Goal: Task Accomplishment & Management: Manage account settings

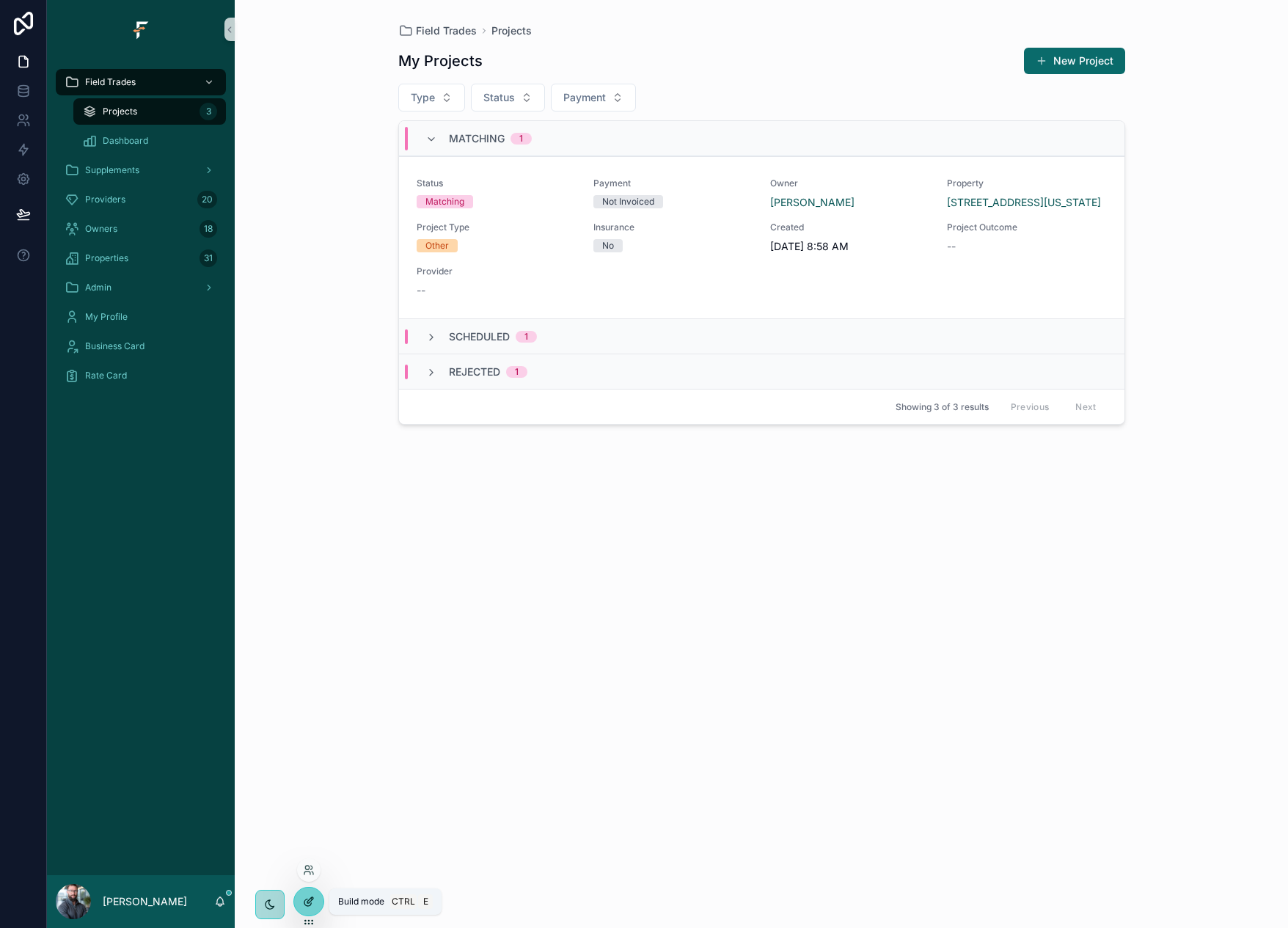
click at [314, 902] on icon at bounding box center [309, 901] width 12 height 12
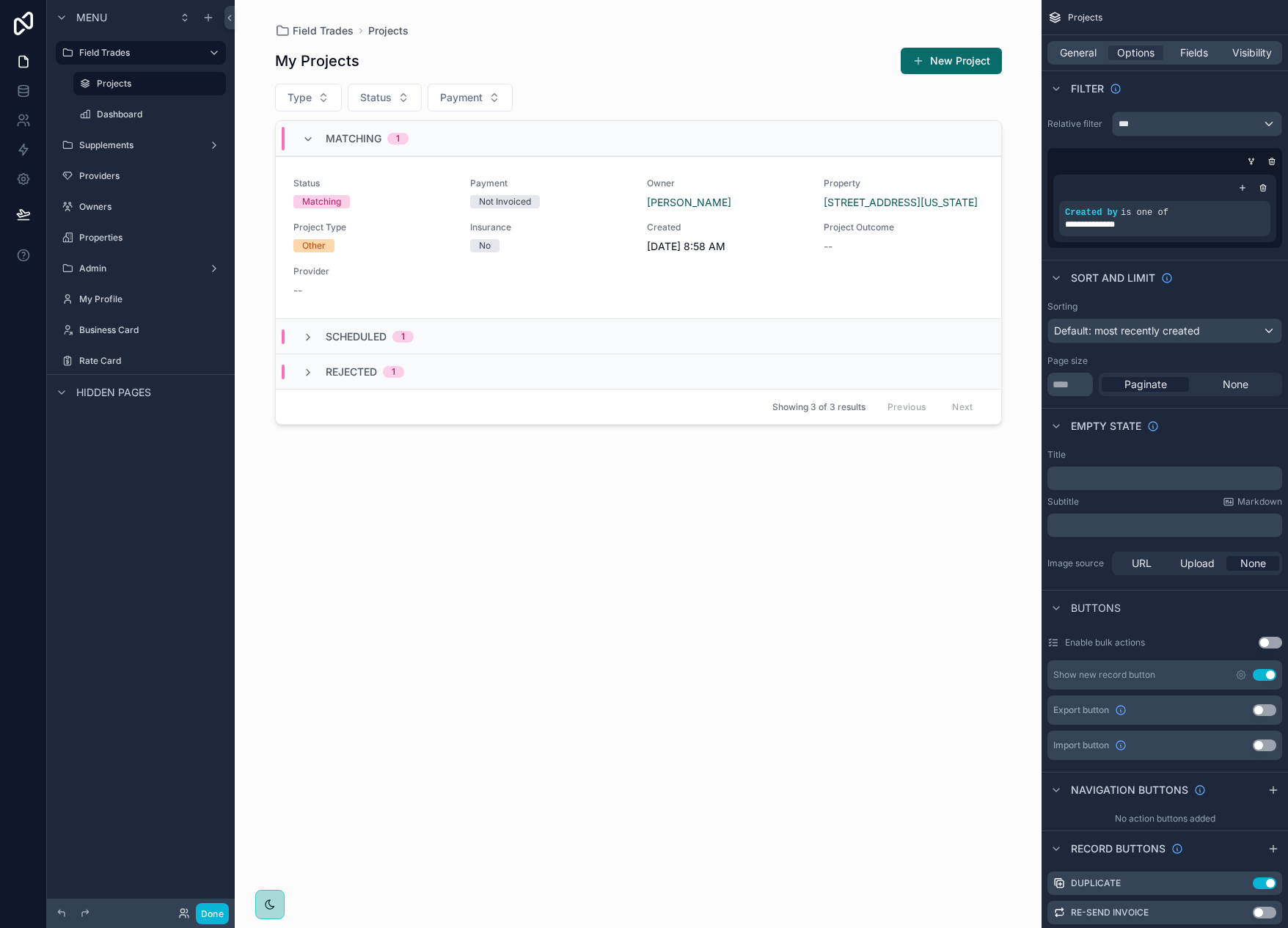
click at [917, 259] on div "scrollable content" at bounding box center [638, 454] width 750 height 910
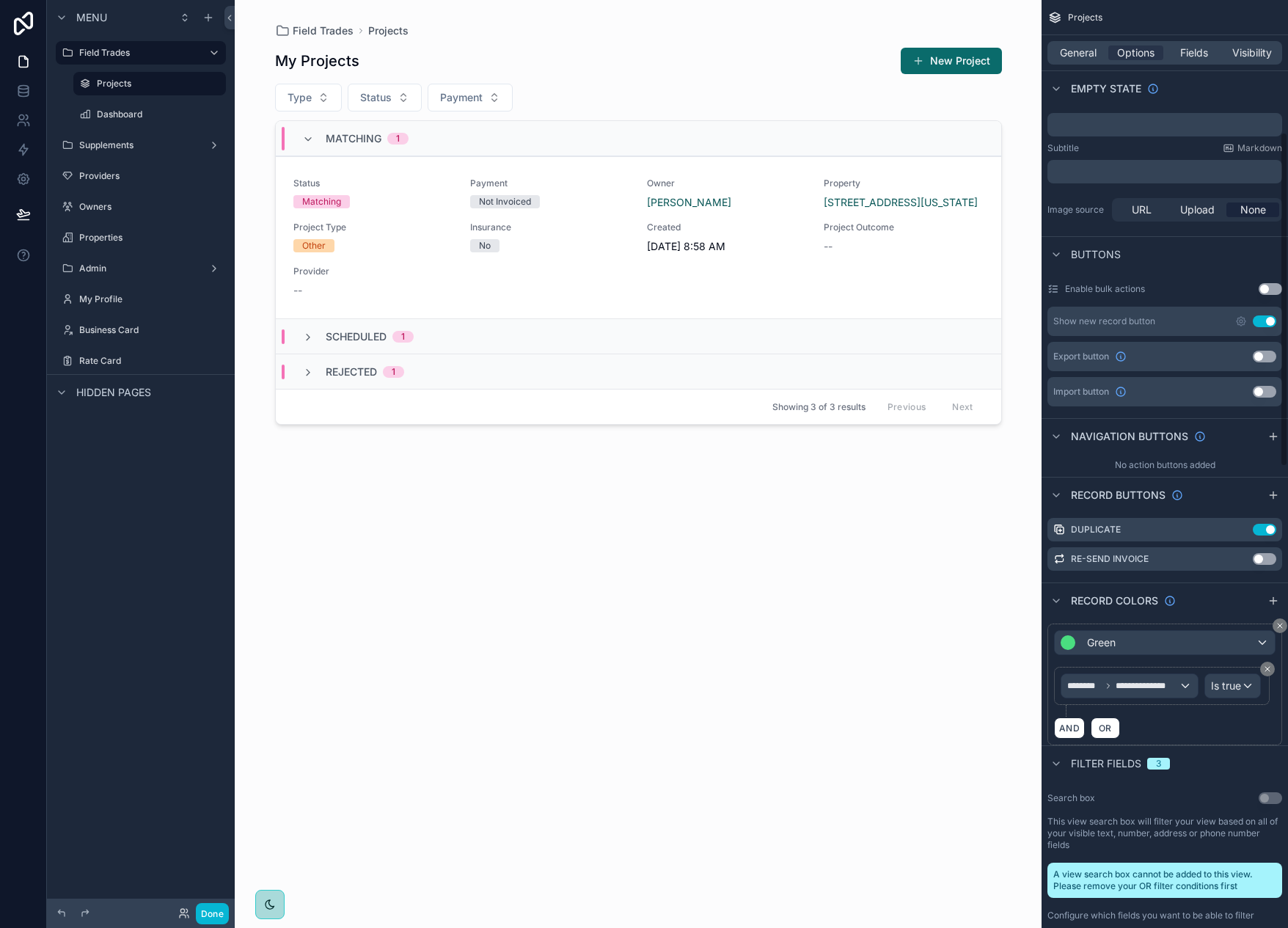
scroll to position [366, 0]
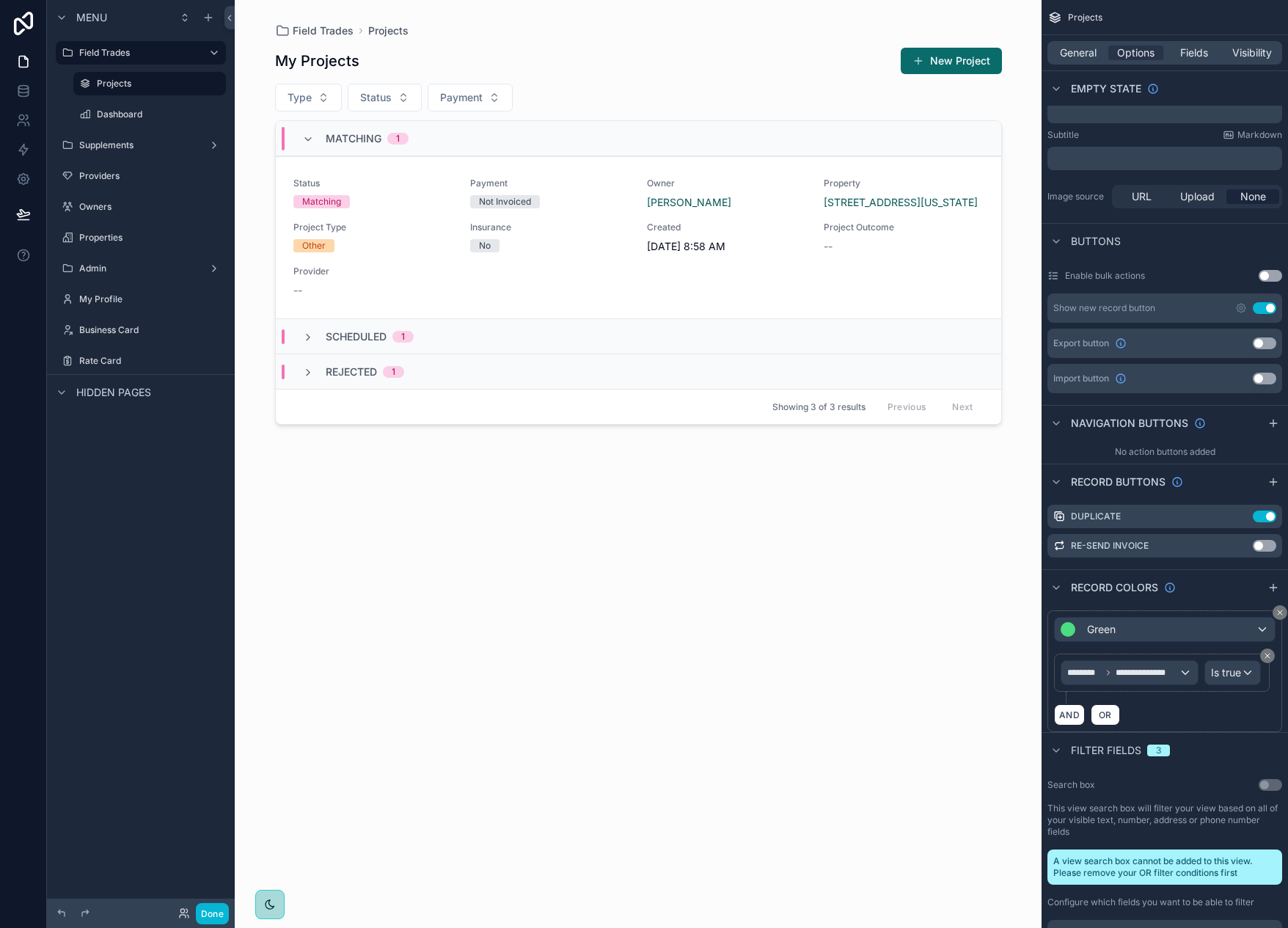
click at [1018, 318] on div "Field Trades Projects My Projects New Project Type Status Payment Matching 1 St…" at bounding box center [638, 464] width 807 height 928
click at [1015, 313] on div "Field Trades Projects My Projects New Project Type Status Payment Matching 1 St…" at bounding box center [638, 464] width 807 height 928
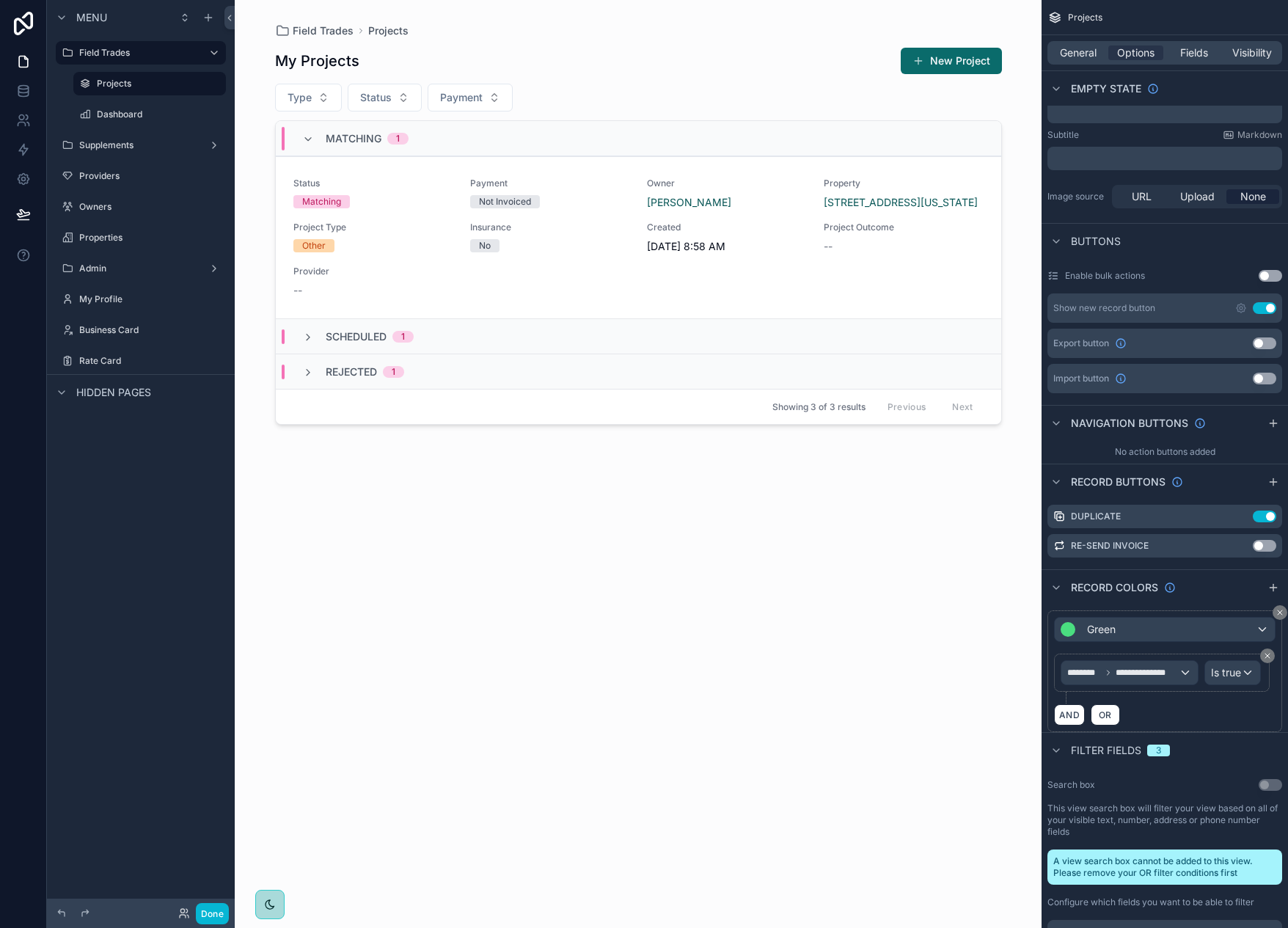
click at [1016, 247] on div "Field Trades Projects My Projects New Project Type Status Payment Matching 1 St…" at bounding box center [638, 464] width 807 height 928
click at [1186, 60] on div "General Options Fields Visibility" at bounding box center [1164, 53] width 235 height 24
click at [1186, 57] on span "Fields" at bounding box center [1194, 52] width 28 height 14
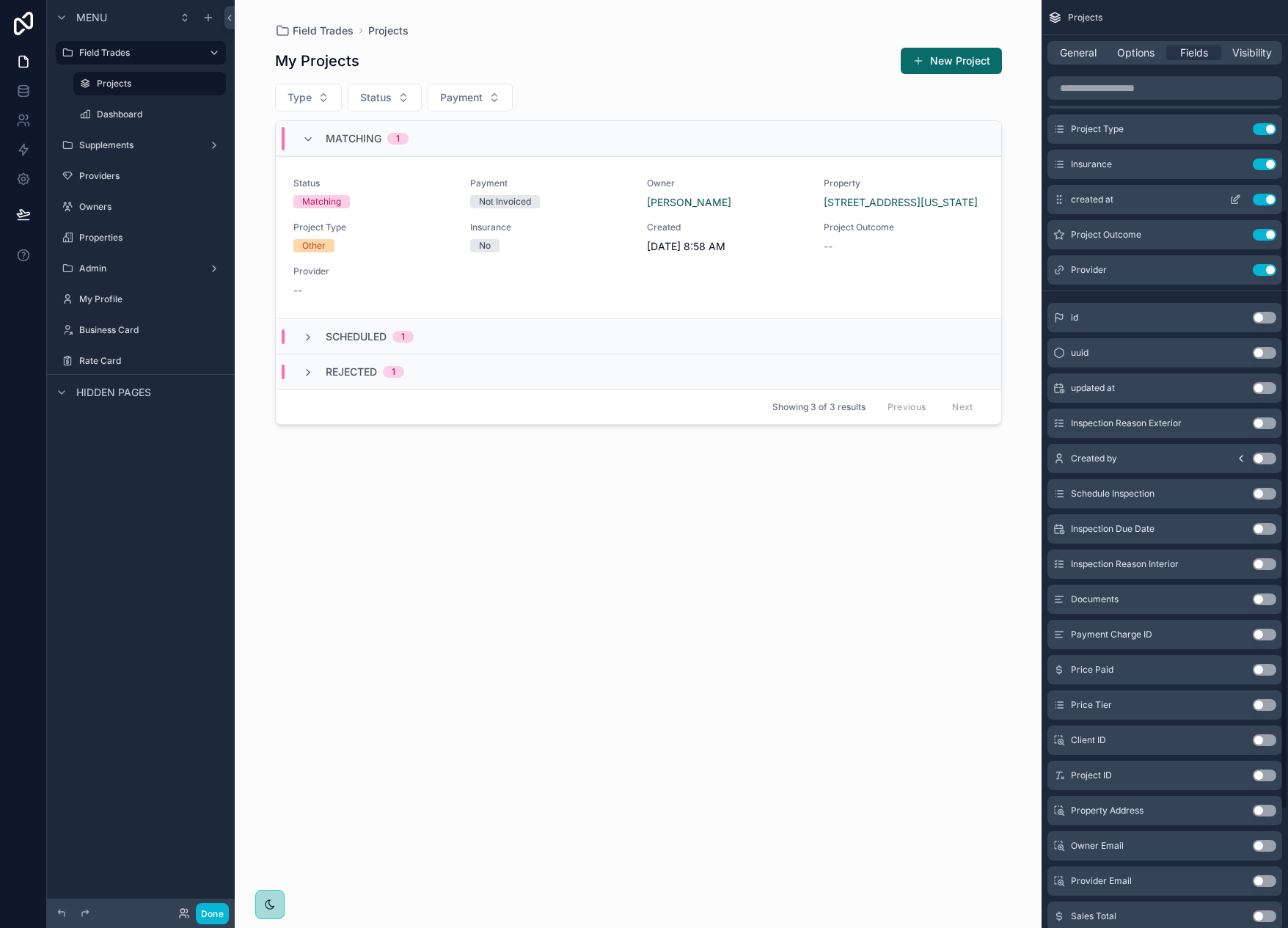
scroll to position [0, 0]
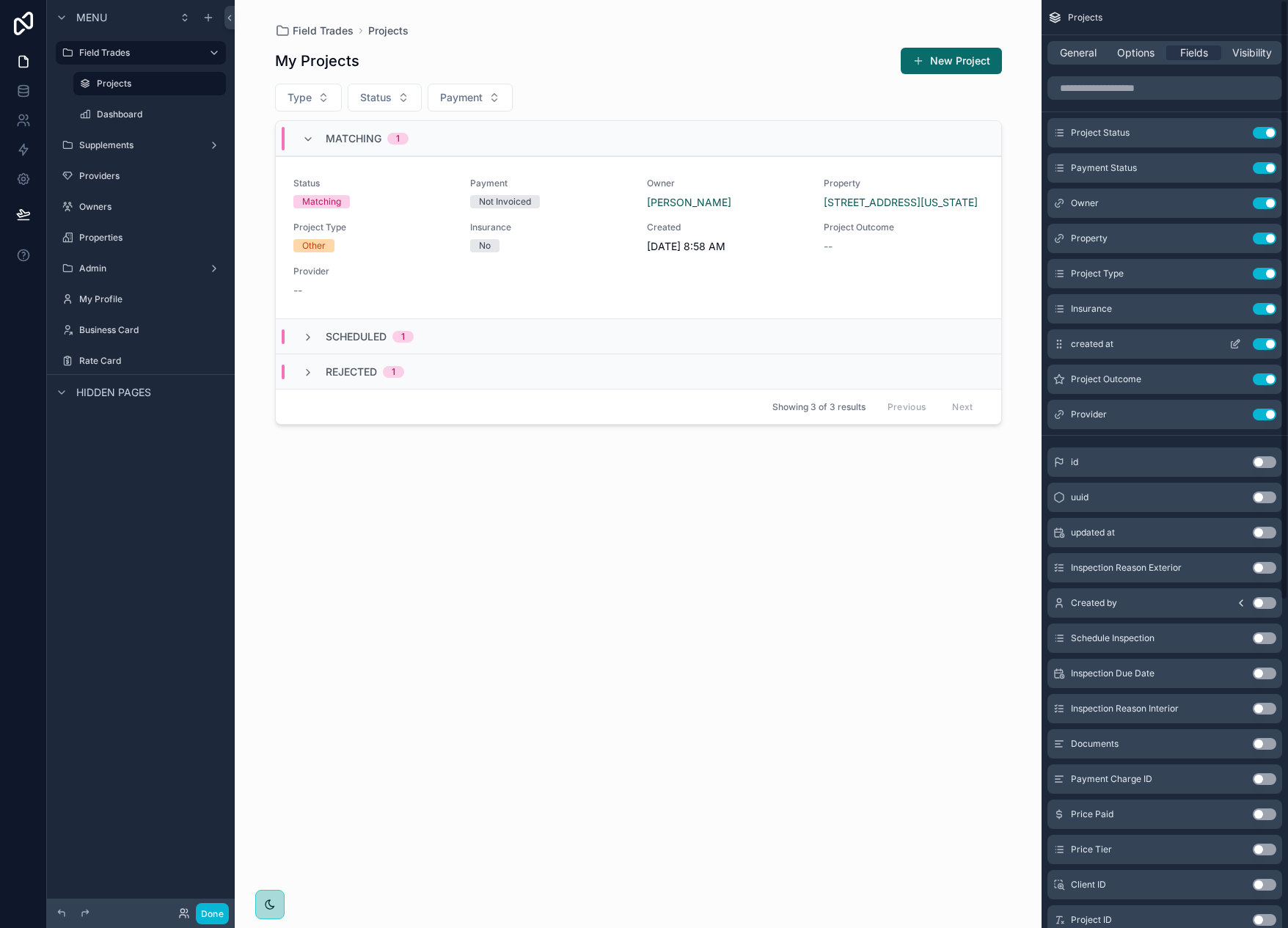
click at [1269, 343] on button "Use setting" at bounding box center [1264, 343] width 24 height 12
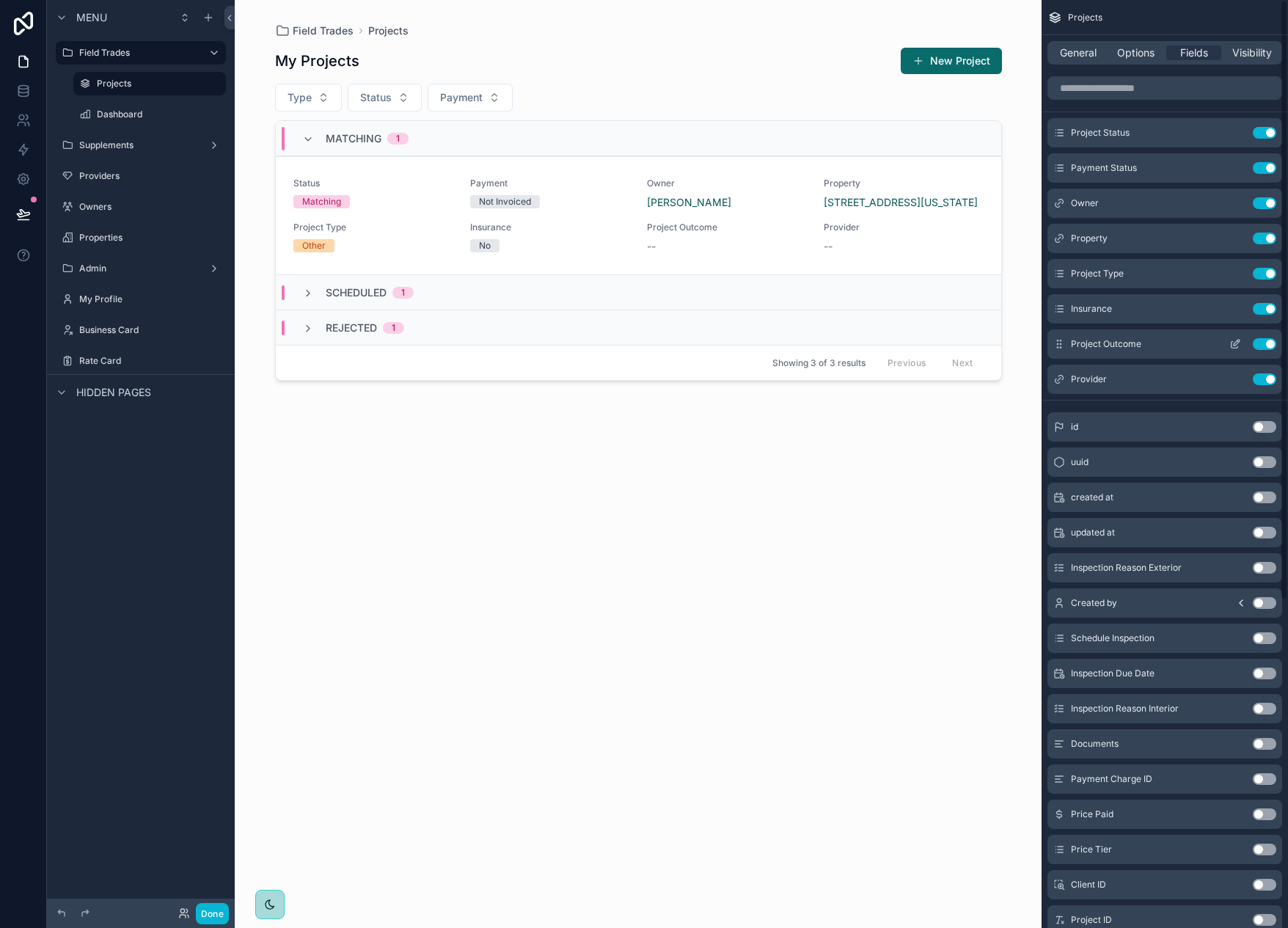
click at [1273, 341] on button "Use setting" at bounding box center [1264, 343] width 24 height 12
click at [1267, 312] on button "Use setting" at bounding box center [1264, 309] width 24 height 12
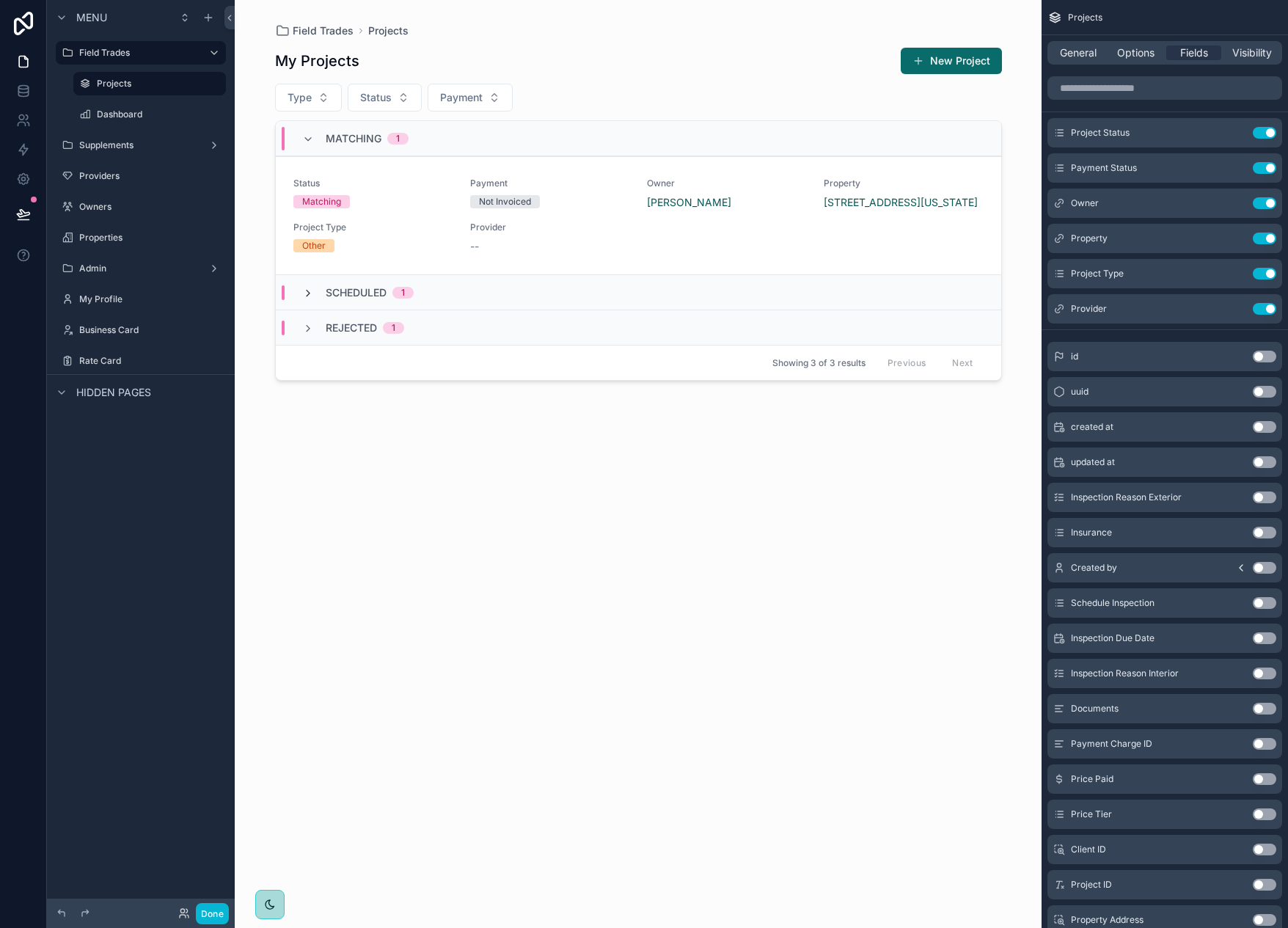
click at [303, 292] on icon "scrollable content" at bounding box center [308, 293] width 12 height 12
click at [306, 292] on icon "scrollable content" at bounding box center [308, 293] width 12 height 12
click at [1231, 313] on icon "scrollable content" at bounding box center [1235, 309] width 12 height 12
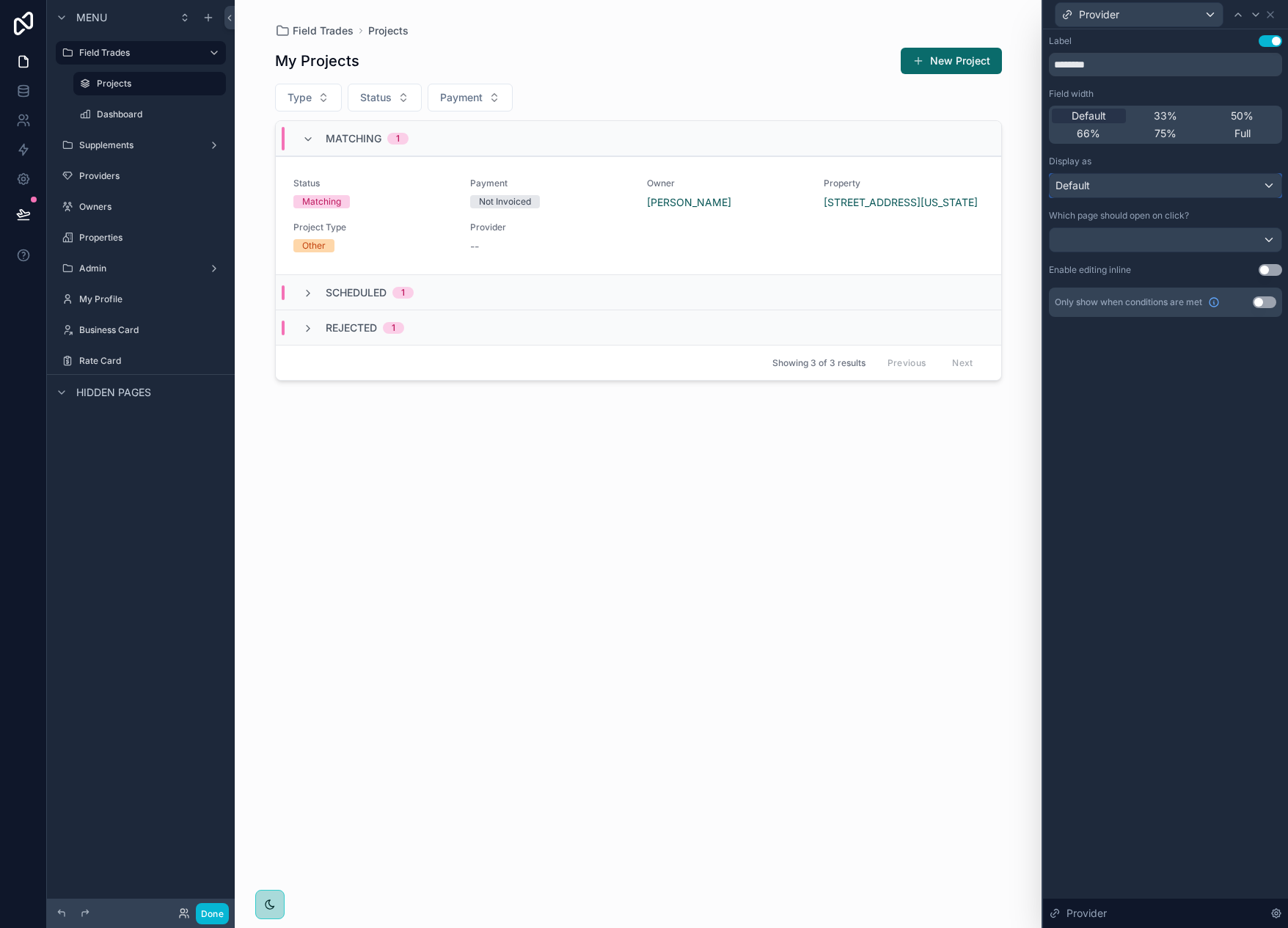
click at [1125, 185] on div "Default" at bounding box center [1165, 186] width 232 height 24
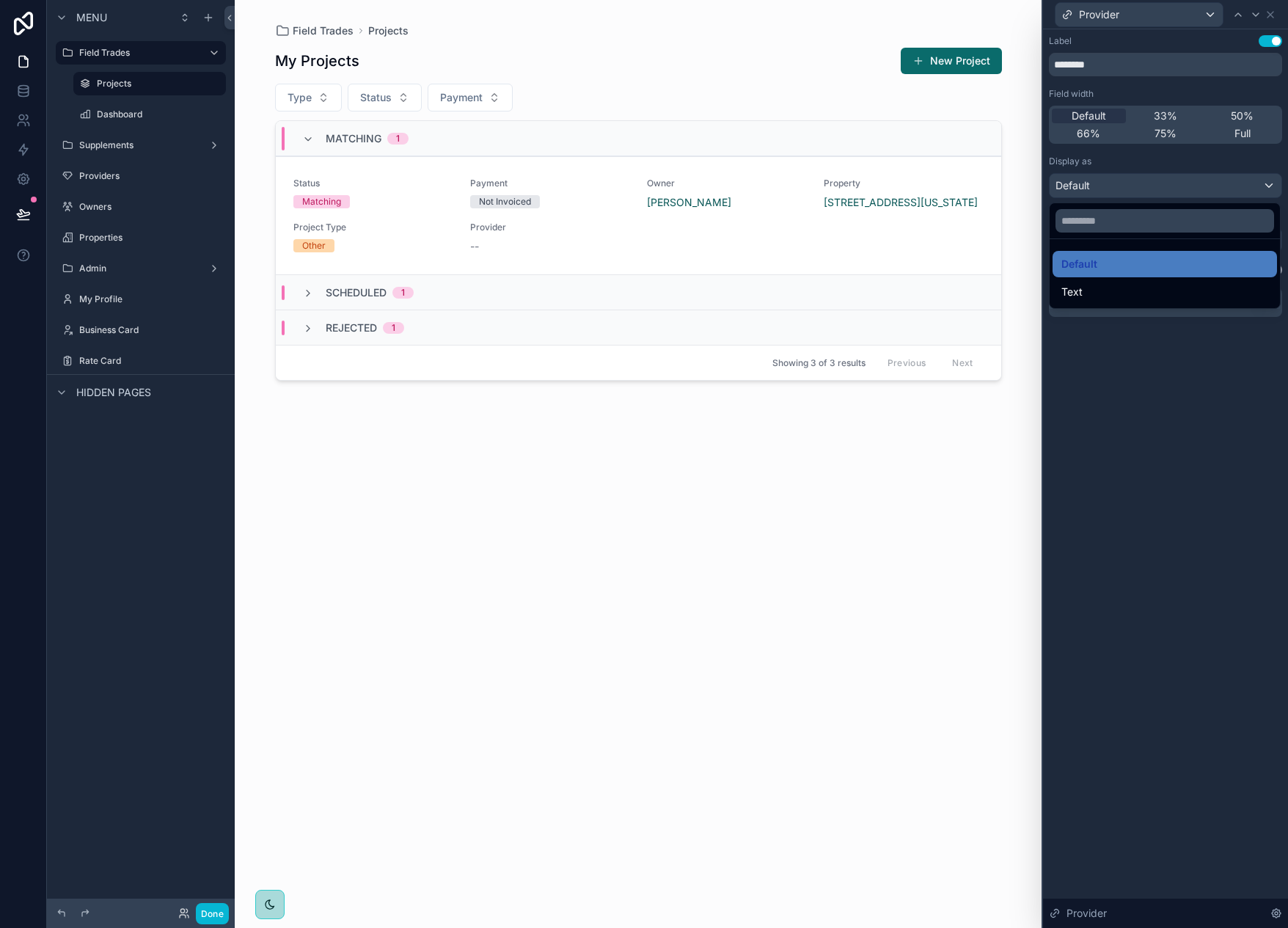
click at [1125, 185] on div at bounding box center [1165, 464] width 245 height 928
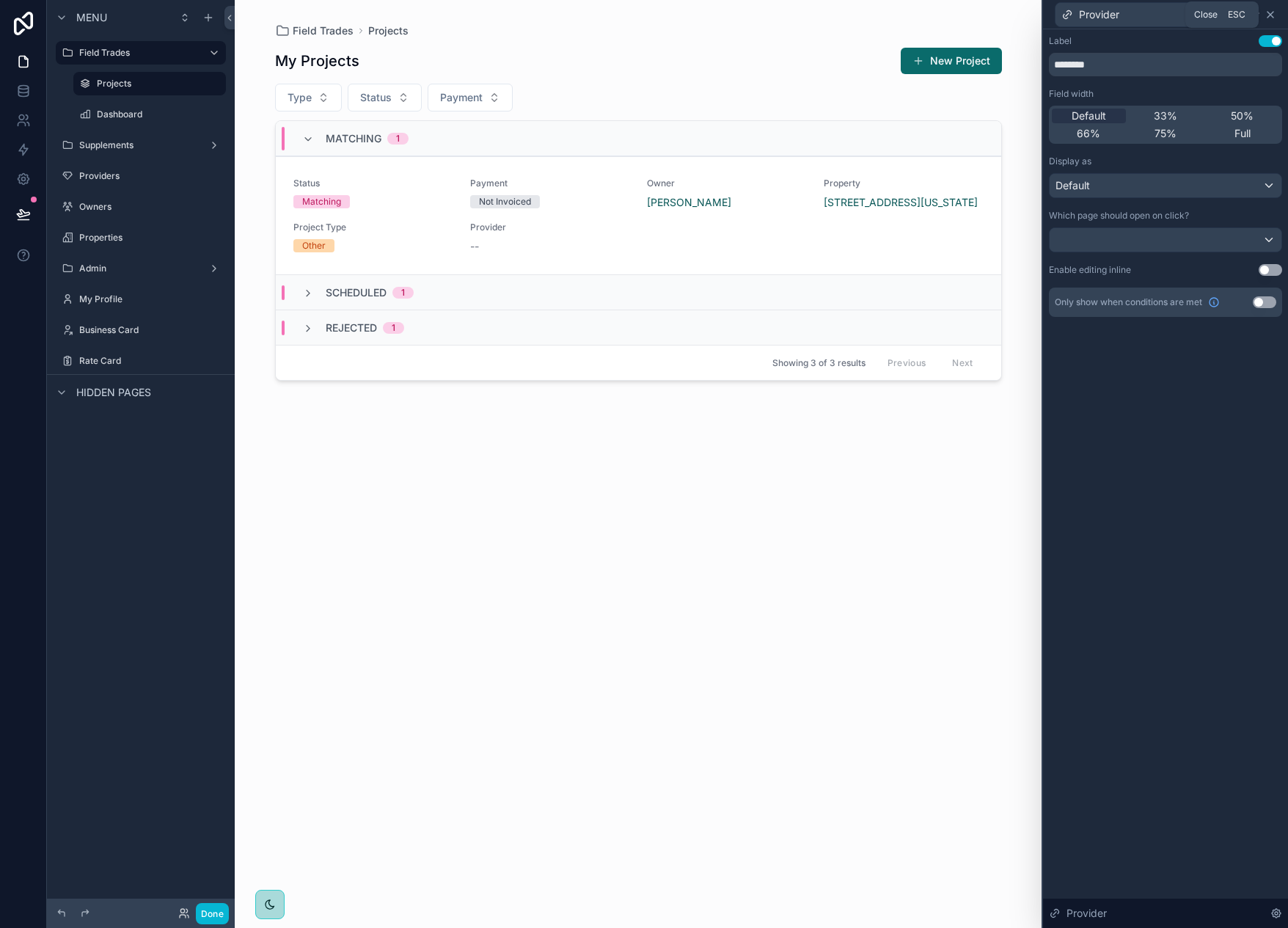
click at [1271, 13] on icon at bounding box center [1270, 14] width 6 height 6
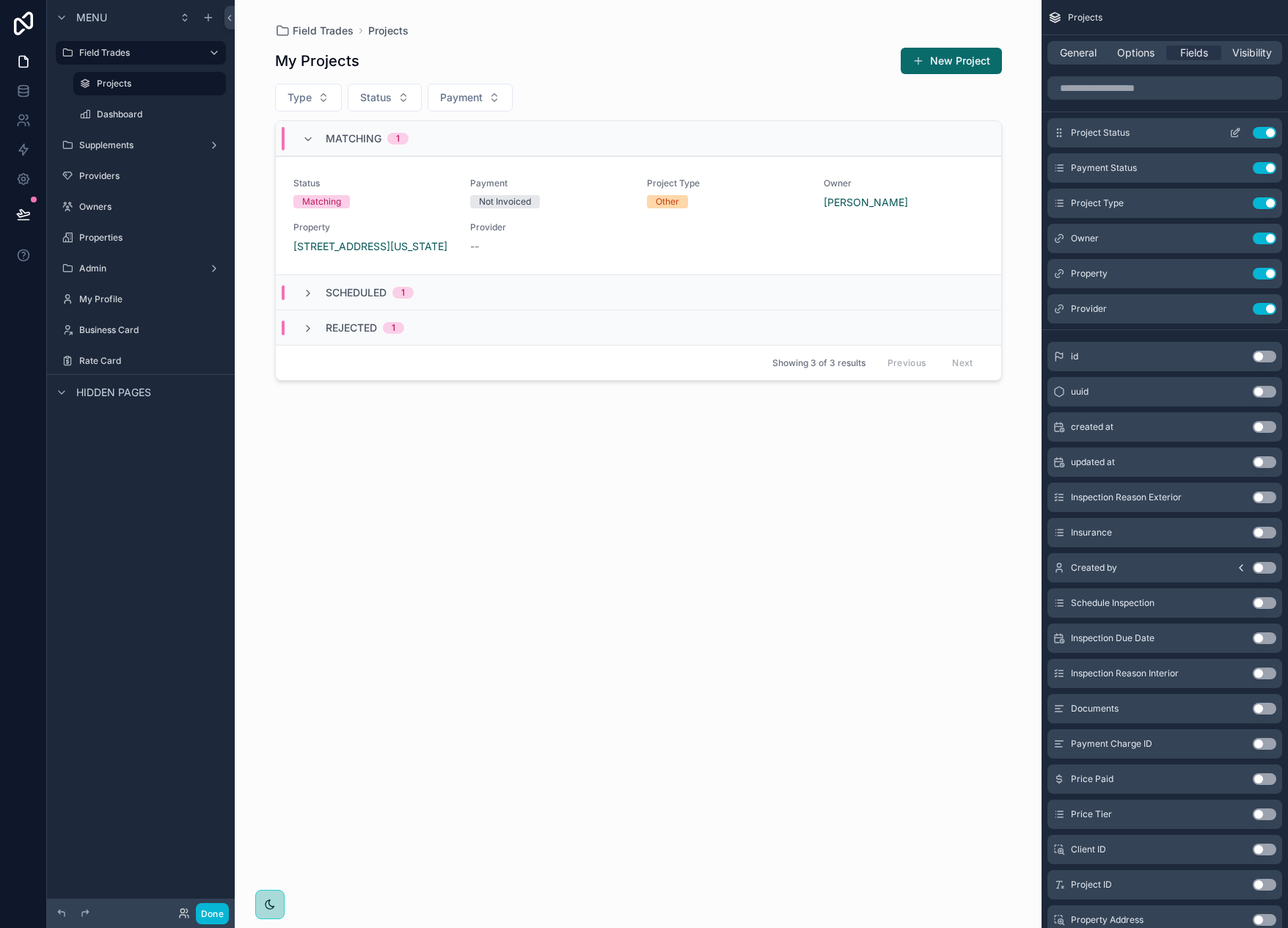
click at [1236, 129] on icon "scrollable content" at bounding box center [1235, 132] width 12 height 12
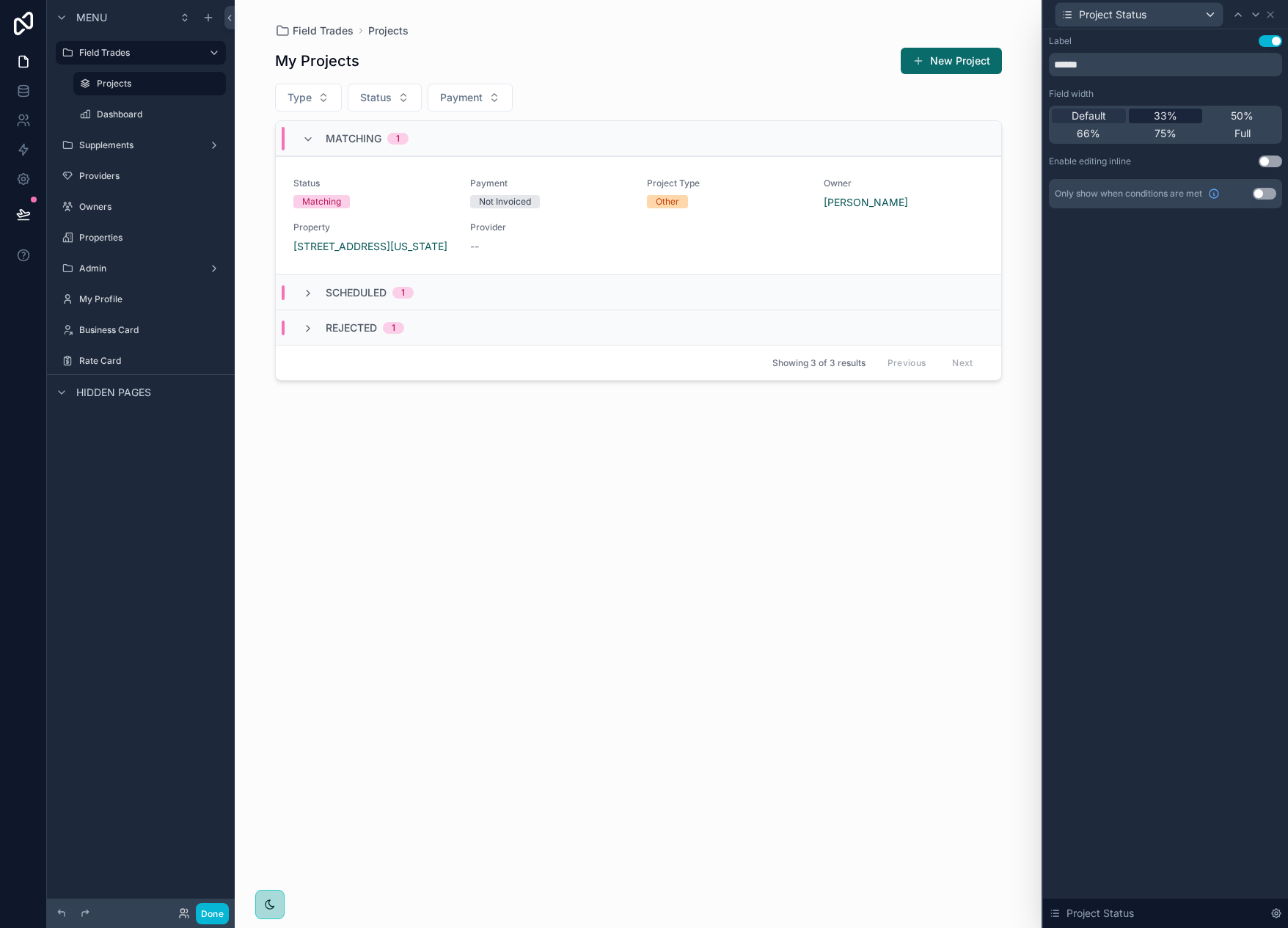
click at [1158, 117] on span "33%" at bounding box center [1165, 116] width 24 height 14
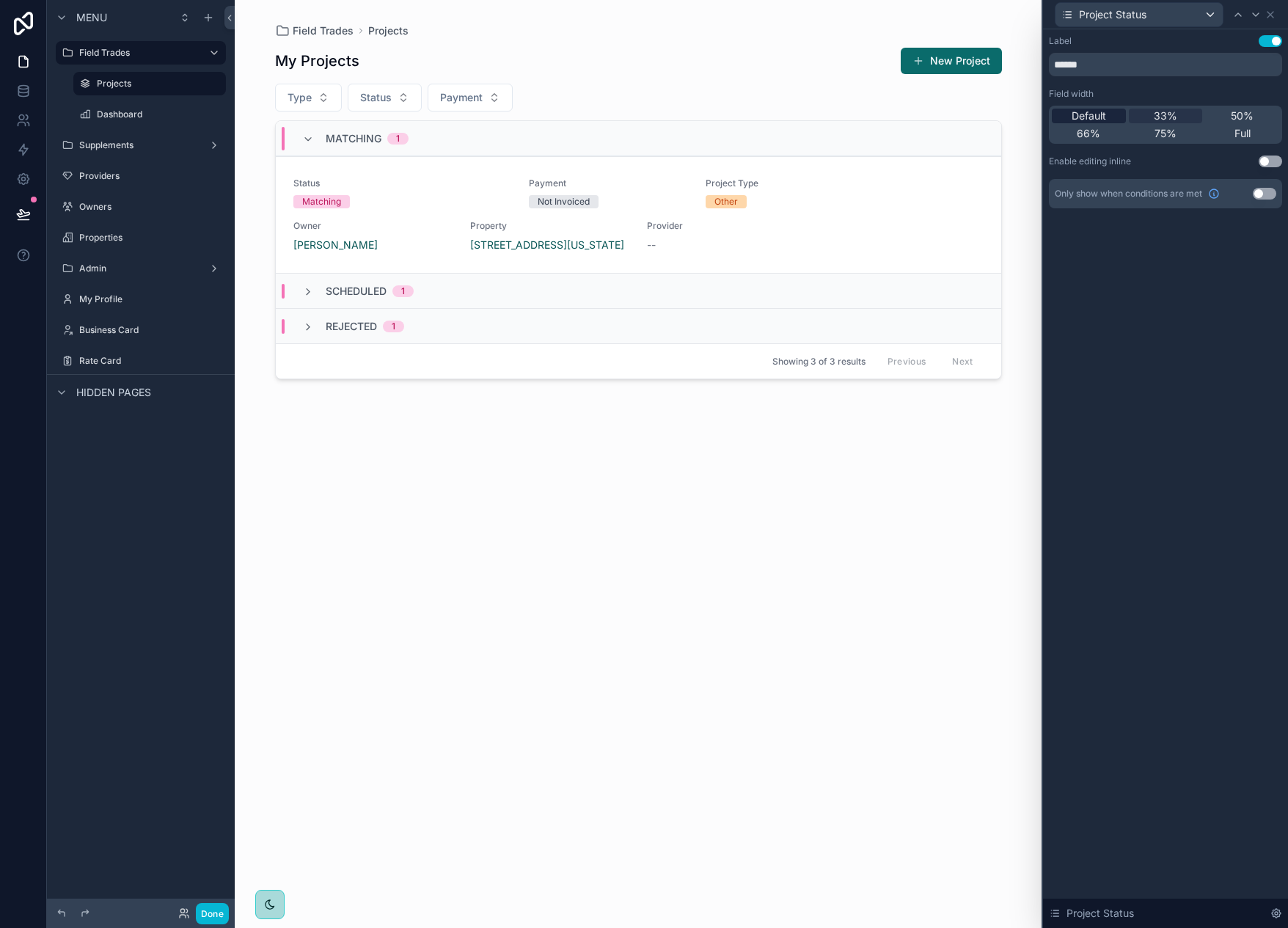
click at [1110, 113] on div "Default" at bounding box center [1088, 116] width 74 height 14
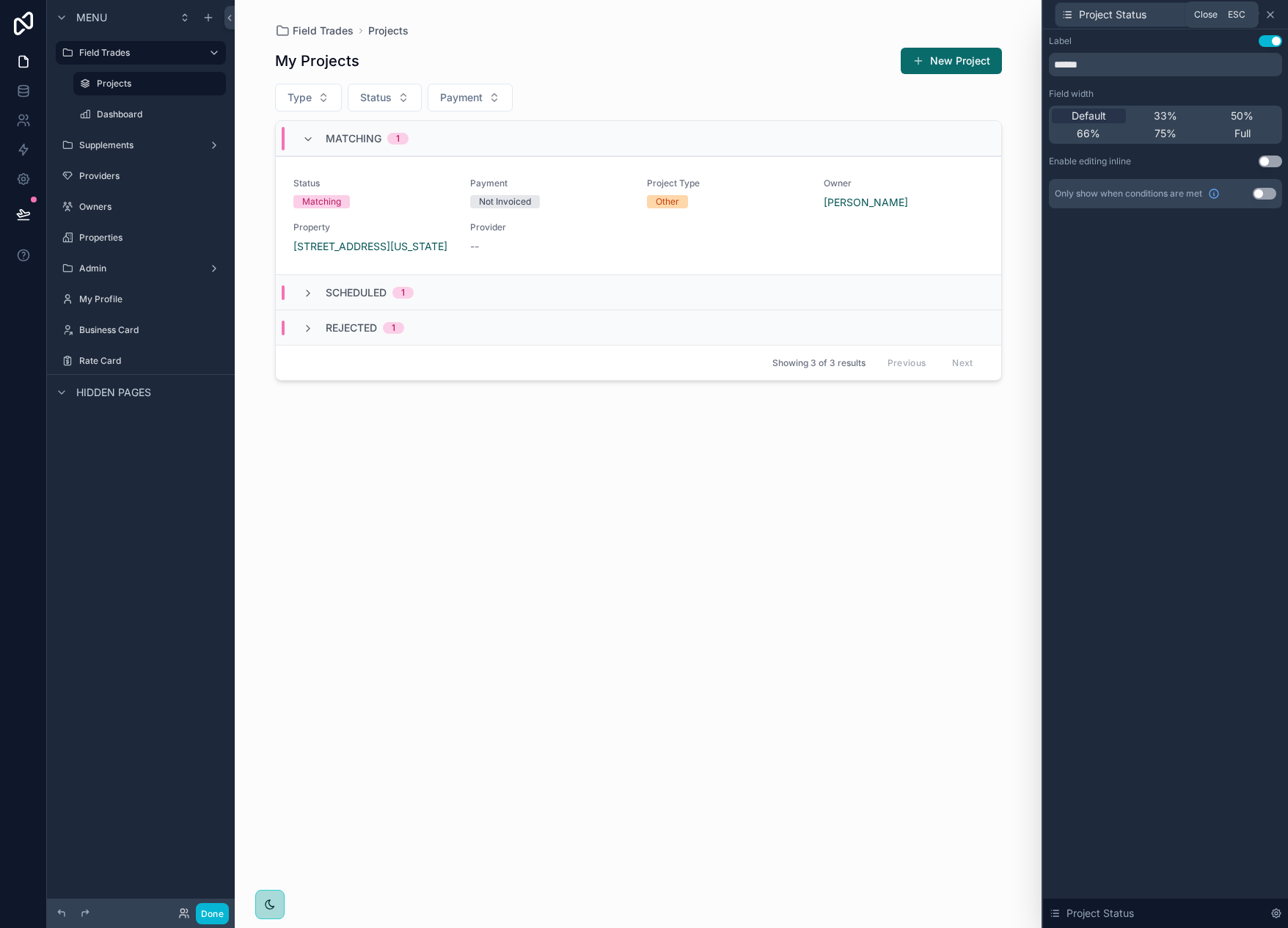
click at [1273, 18] on icon at bounding box center [1270, 14] width 12 height 12
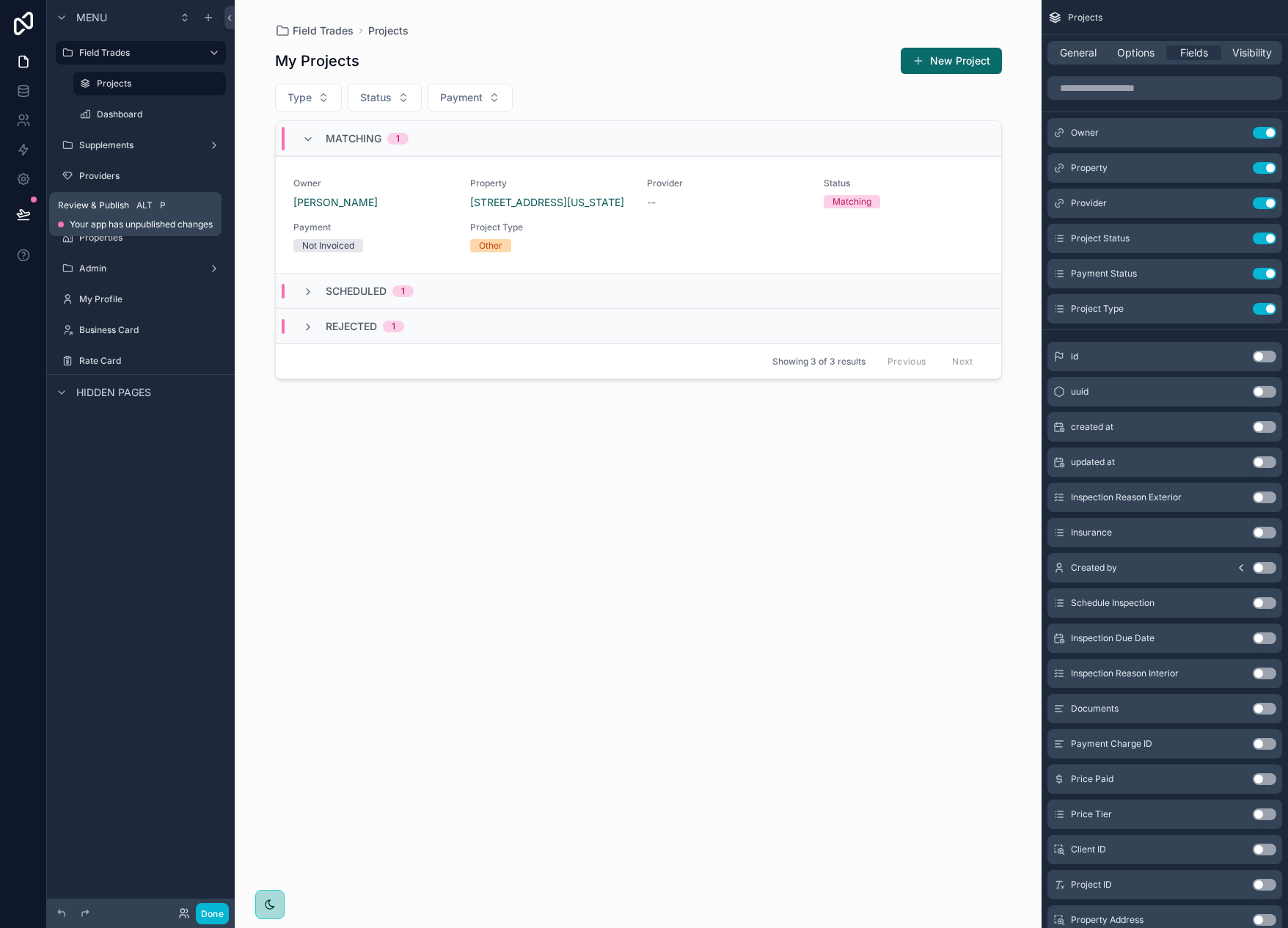
click at [25, 211] on icon at bounding box center [23, 214] width 14 height 14
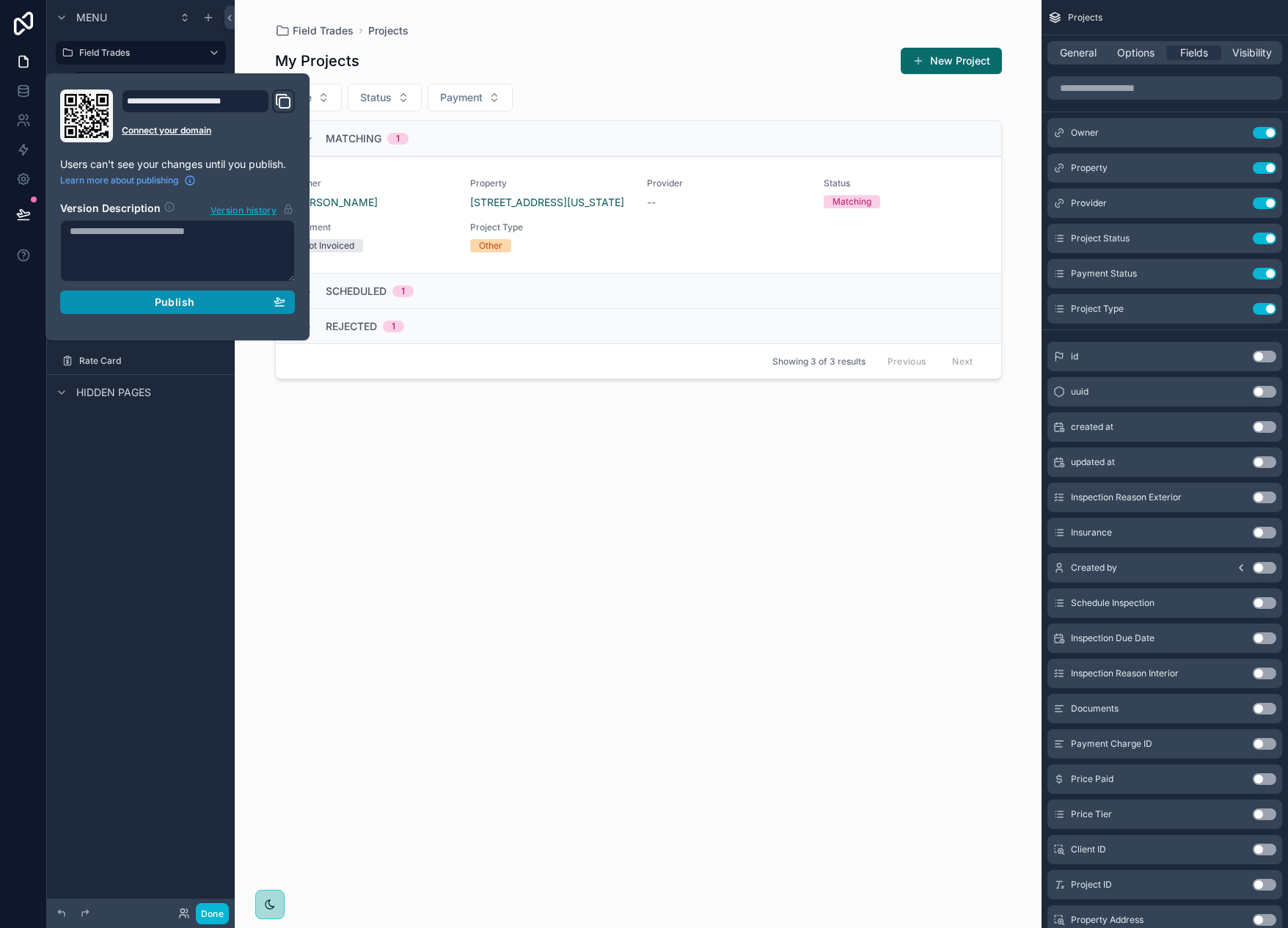
click at [189, 297] on span "Publish" at bounding box center [174, 302] width 40 height 13
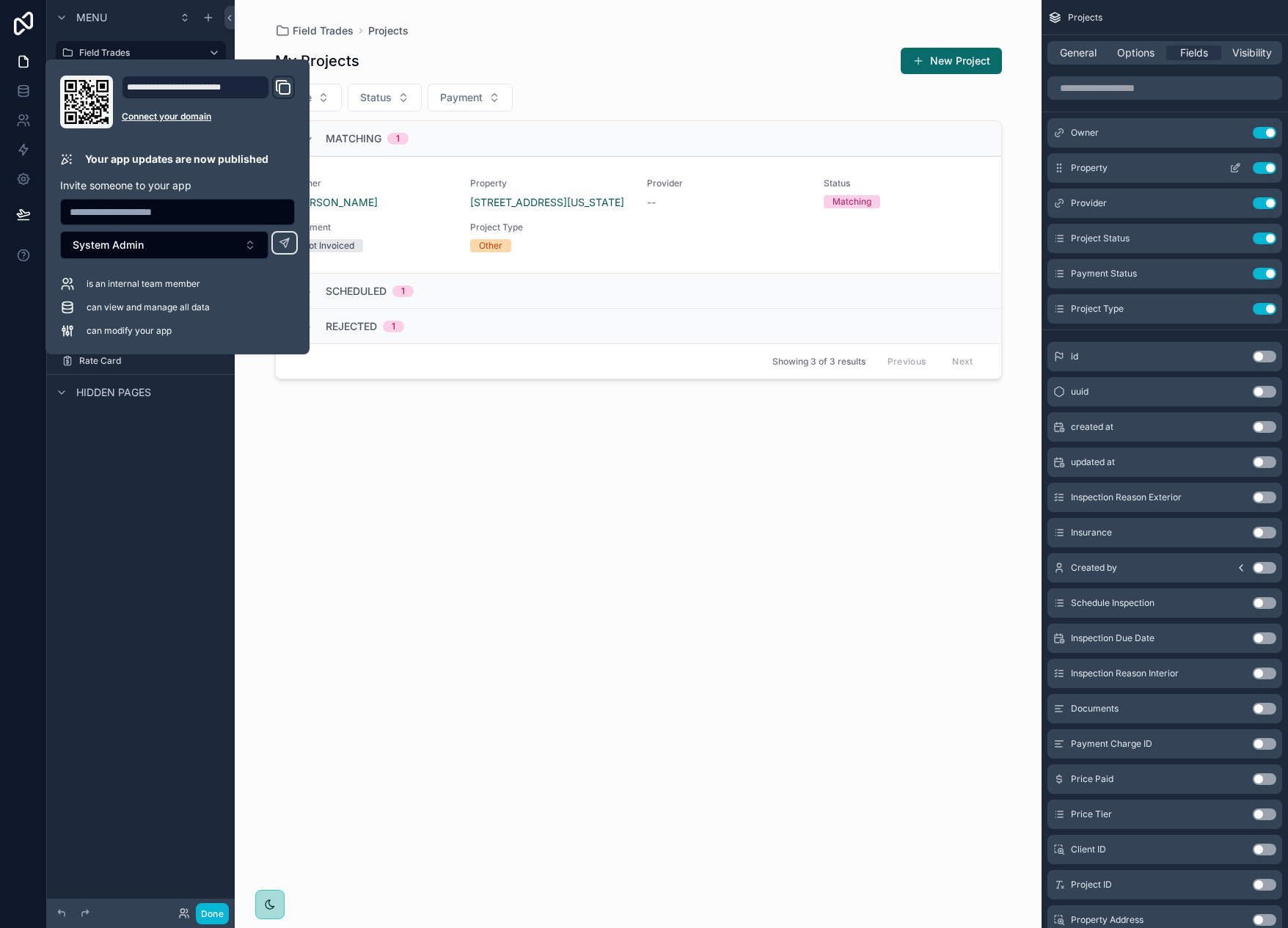
click at [1231, 167] on icon "scrollable content" at bounding box center [1234, 169] width 6 height 6
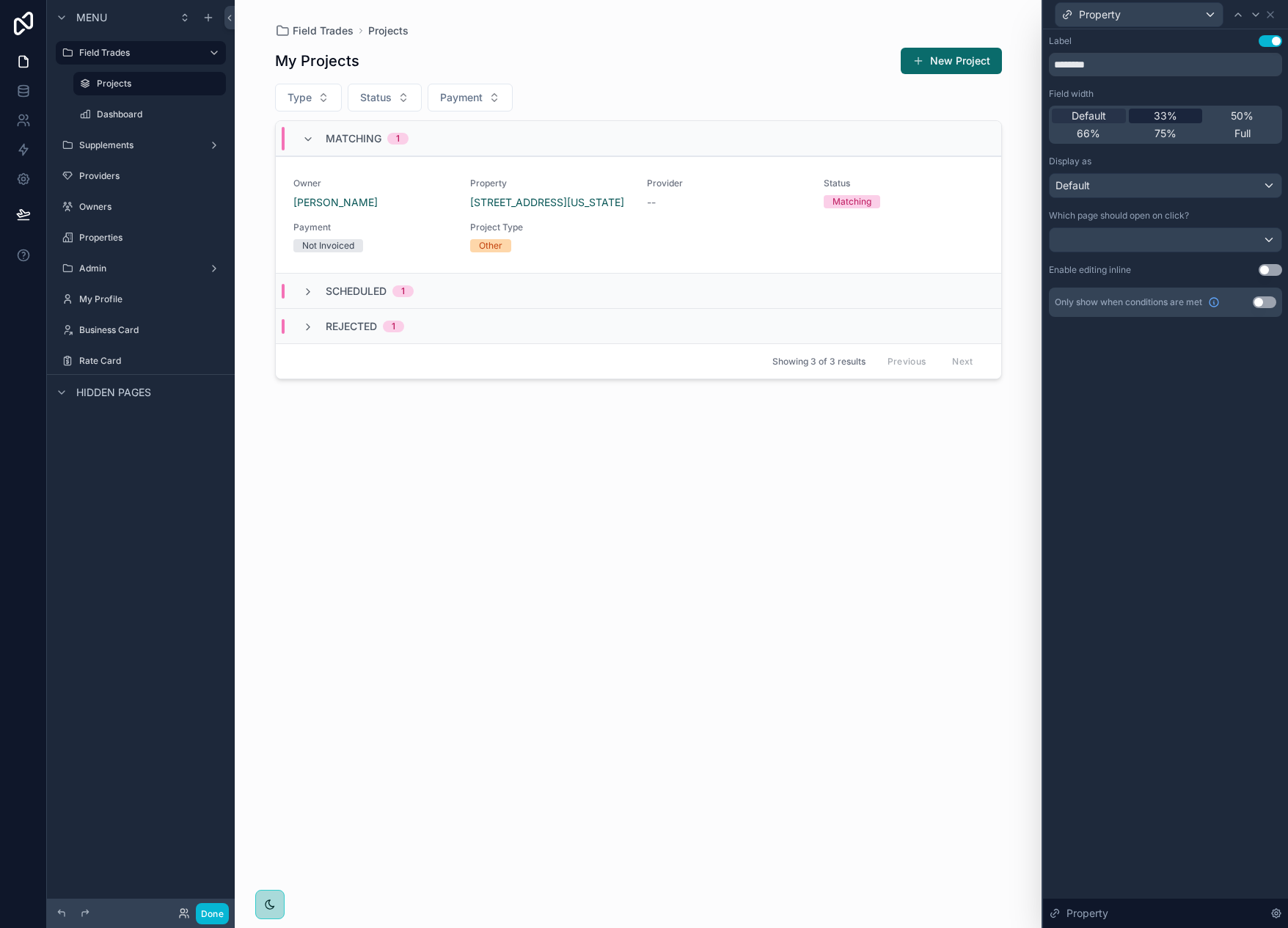
click at [1176, 117] on span "33%" at bounding box center [1165, 116] width 24 height 14
click at [1267, 17] on icon at bounding box center [1270, 14] width 6 height 6
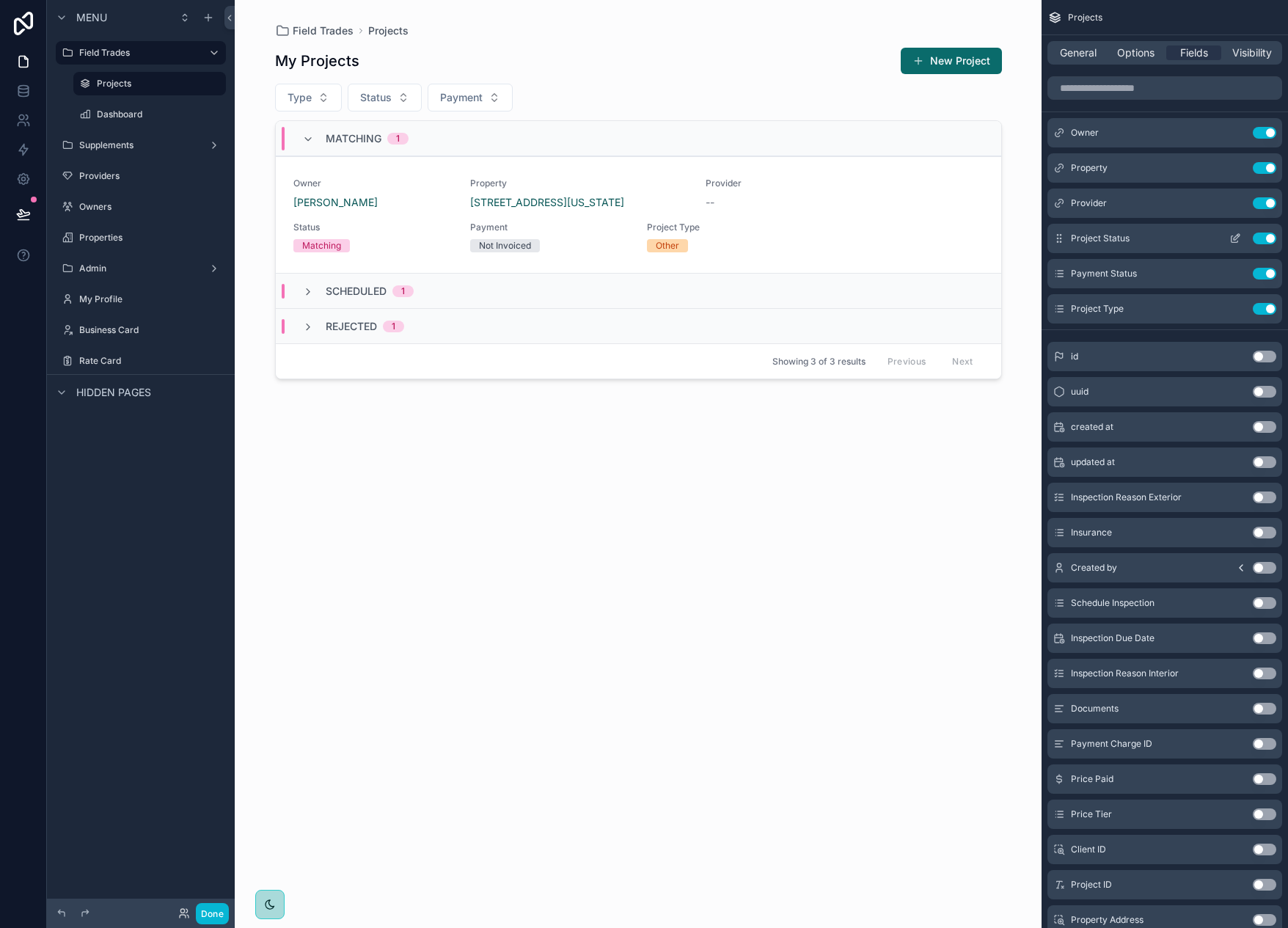
click at [1232, 239] on icon "scrollable content" at bounding box center [1235, 238] width 12 height 12
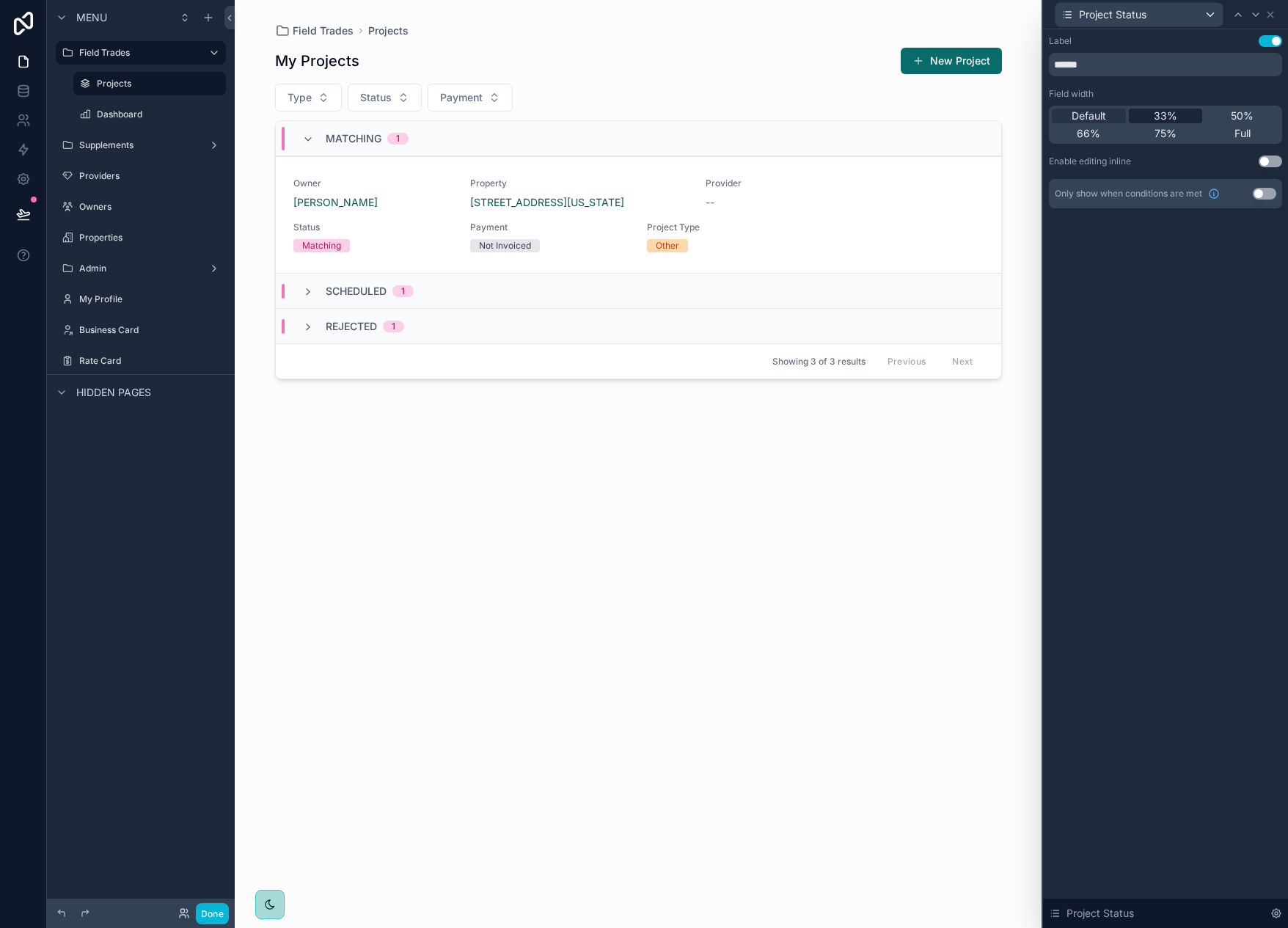
click at [1156, 112] on span "33%" at bounding box center [1165, 116] width 24 height 14
click at [1275, 14] on icon at bounding box center [1270, 14] width 12 height 12
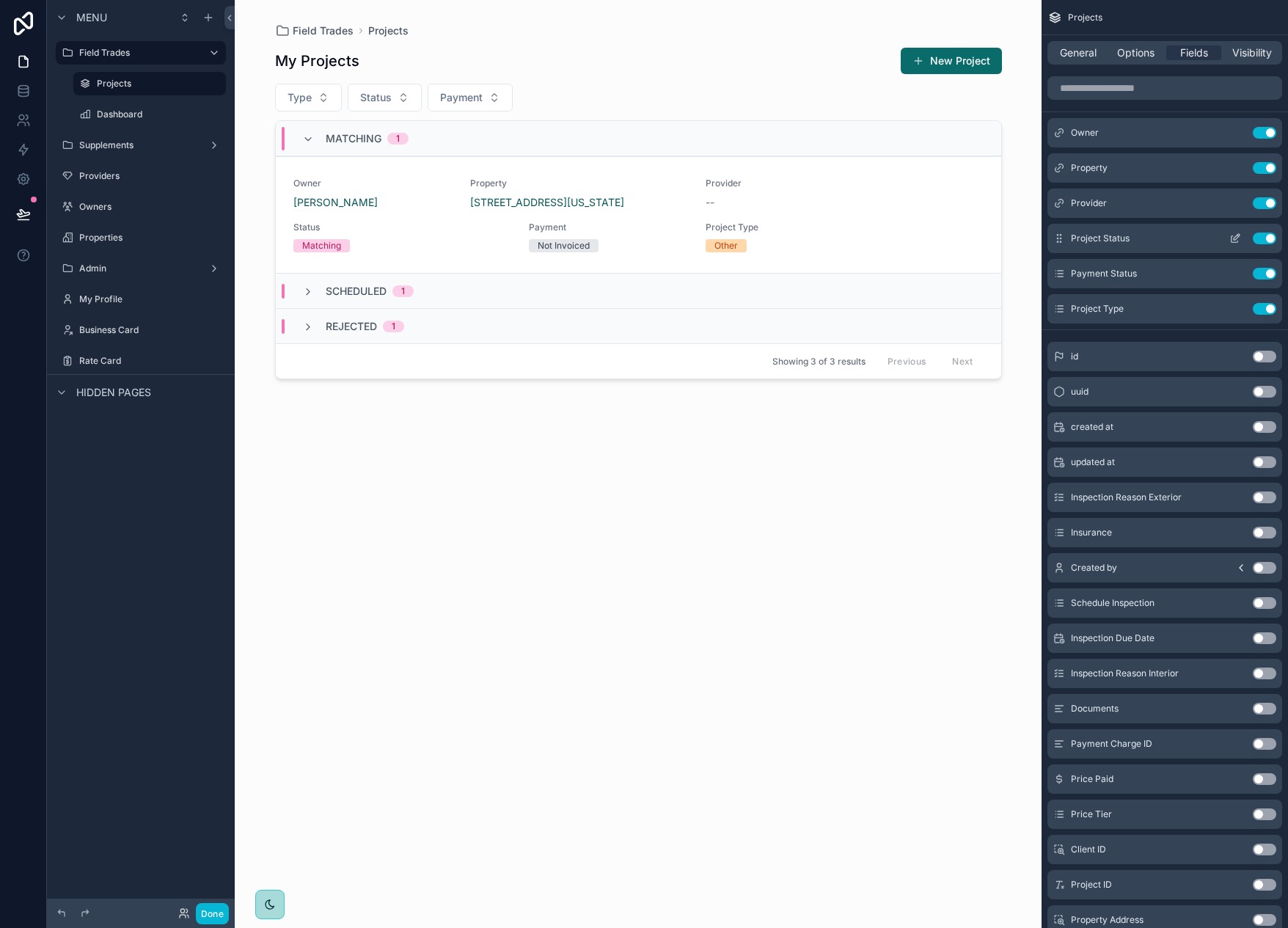
click at [1238, 240] on icon "scrollable content" at bounding box center [1235, 238] width 12 height 12
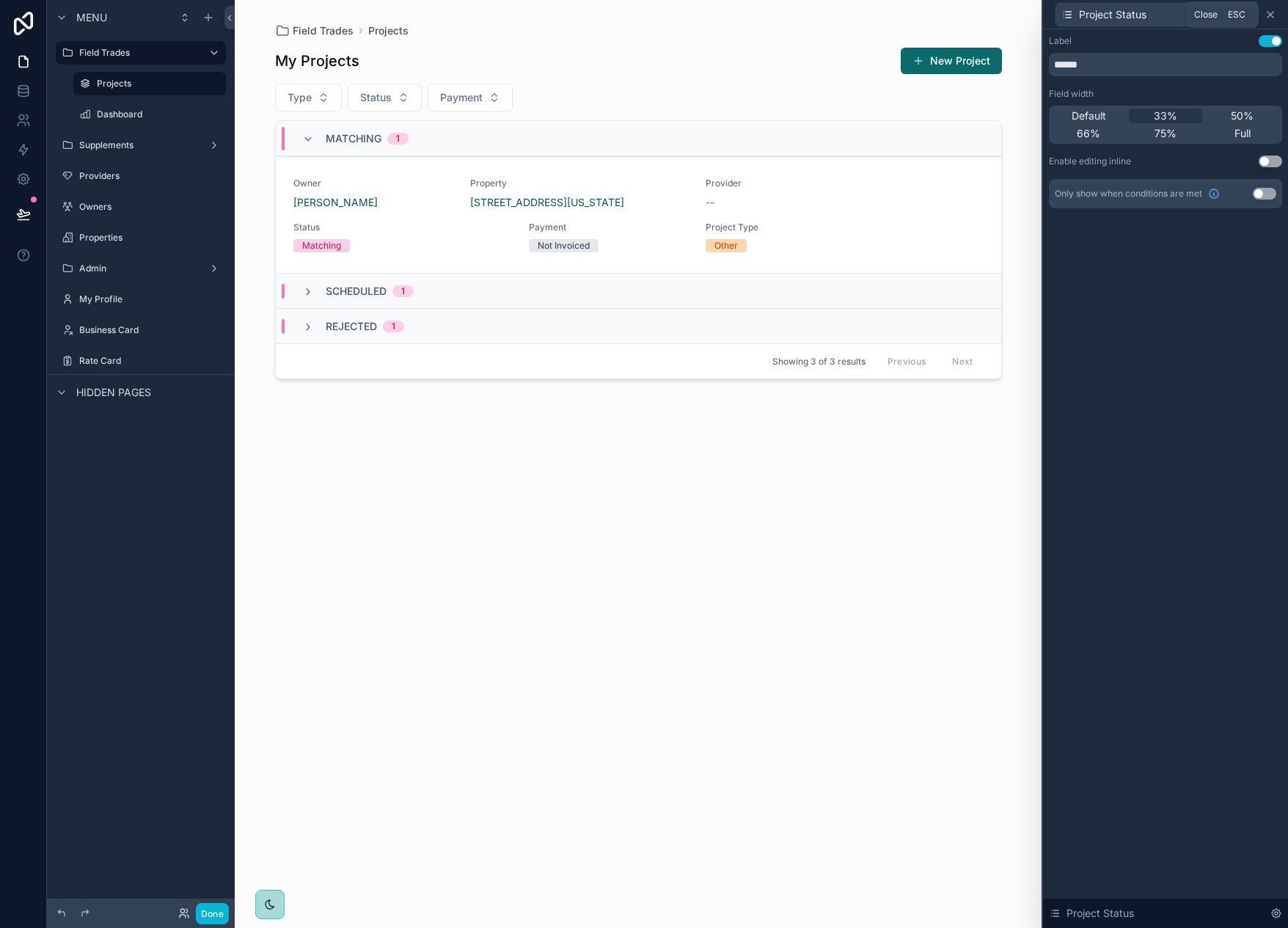
click at [1275, 15] on icon at bounding box center [1270, 14] width 12 height 12
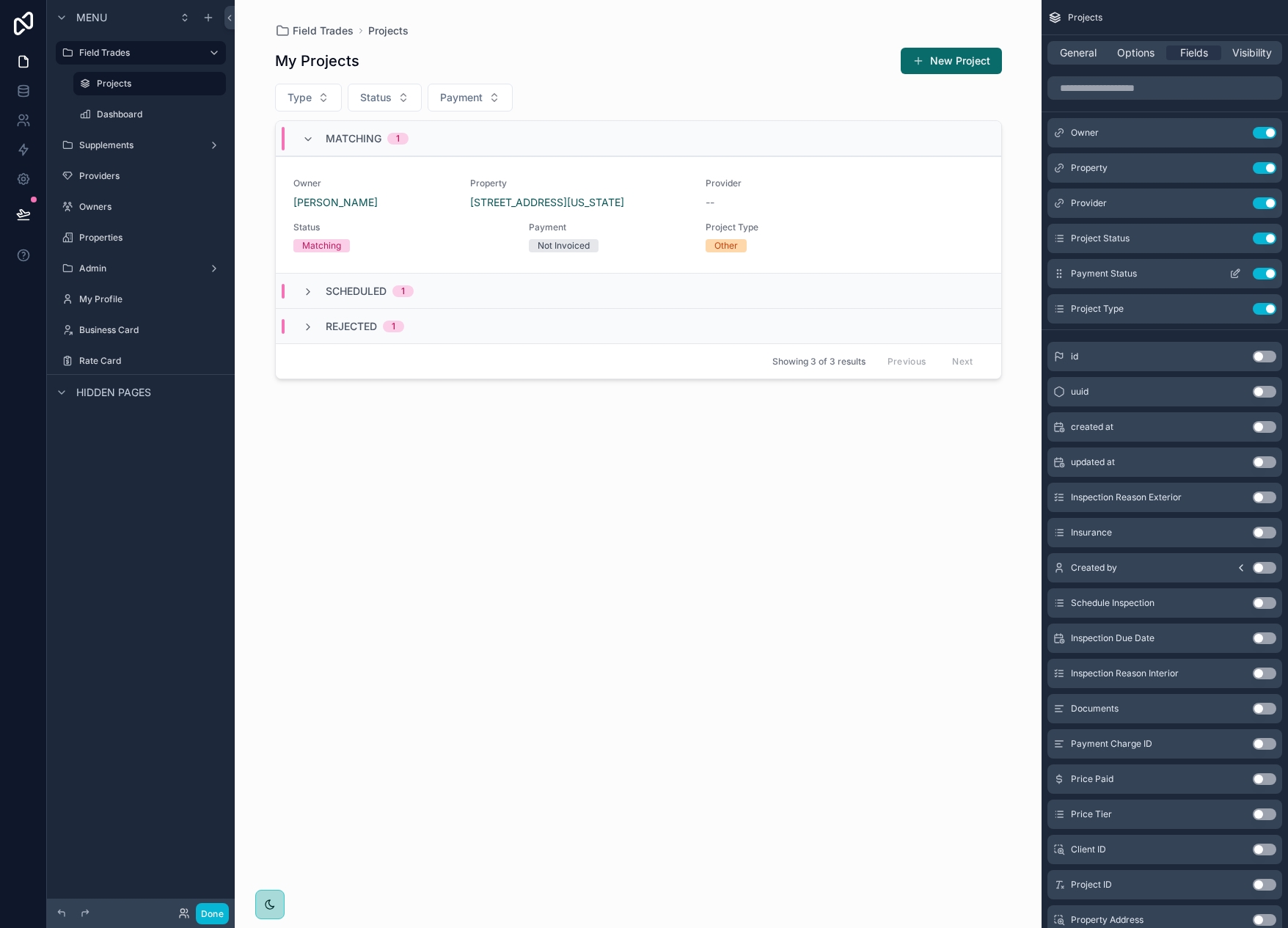
click at [1234, 274] on icon "scrollable content" at bounding box center [1235, 273] width 12 height 12
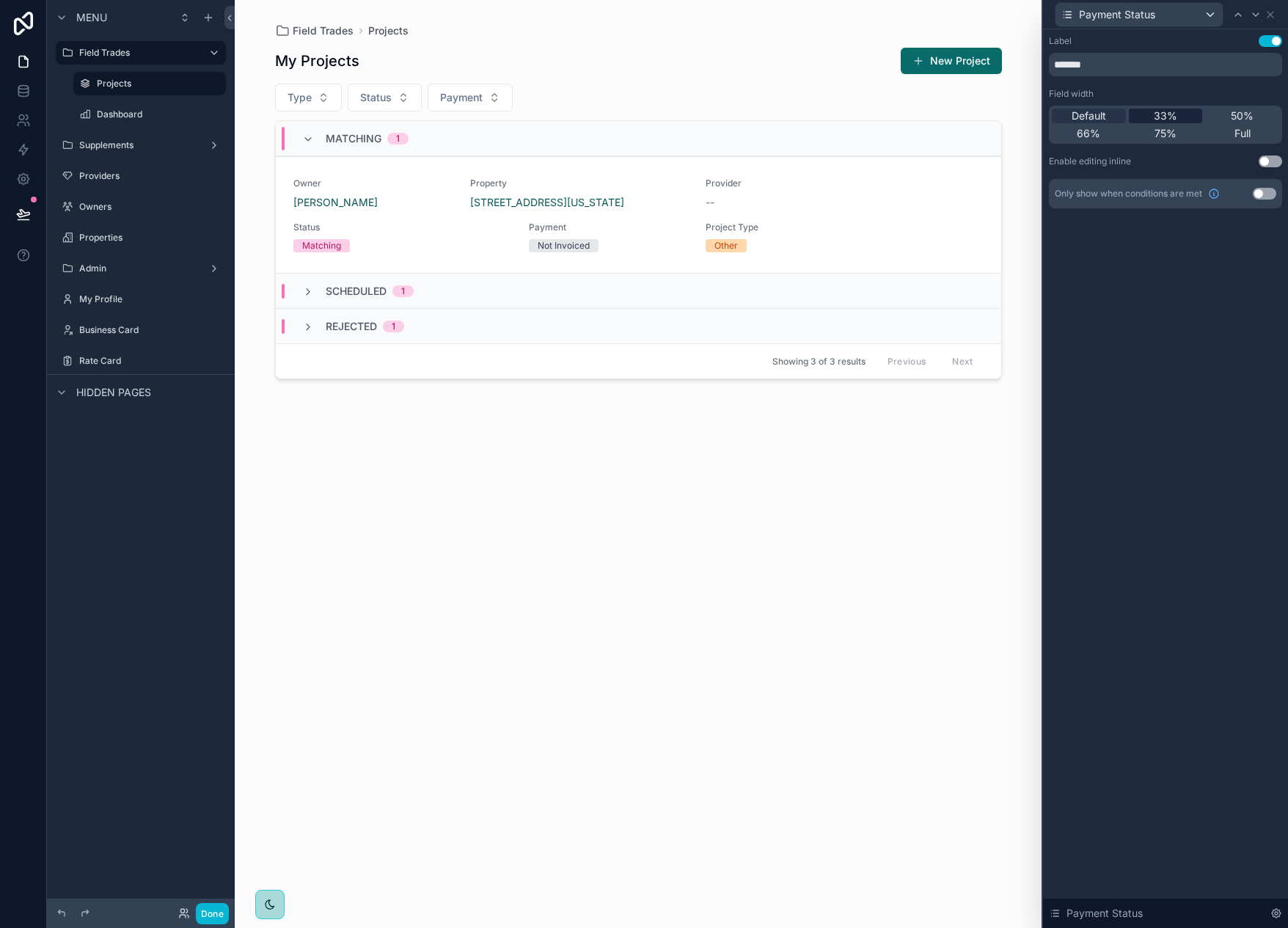
click at [1162, 117] on span "33%" at bounding box center [1165, 116] width 24 height 14
click at [1274, 13] on icon at bounding box center [1270, 14] width 12 height 12
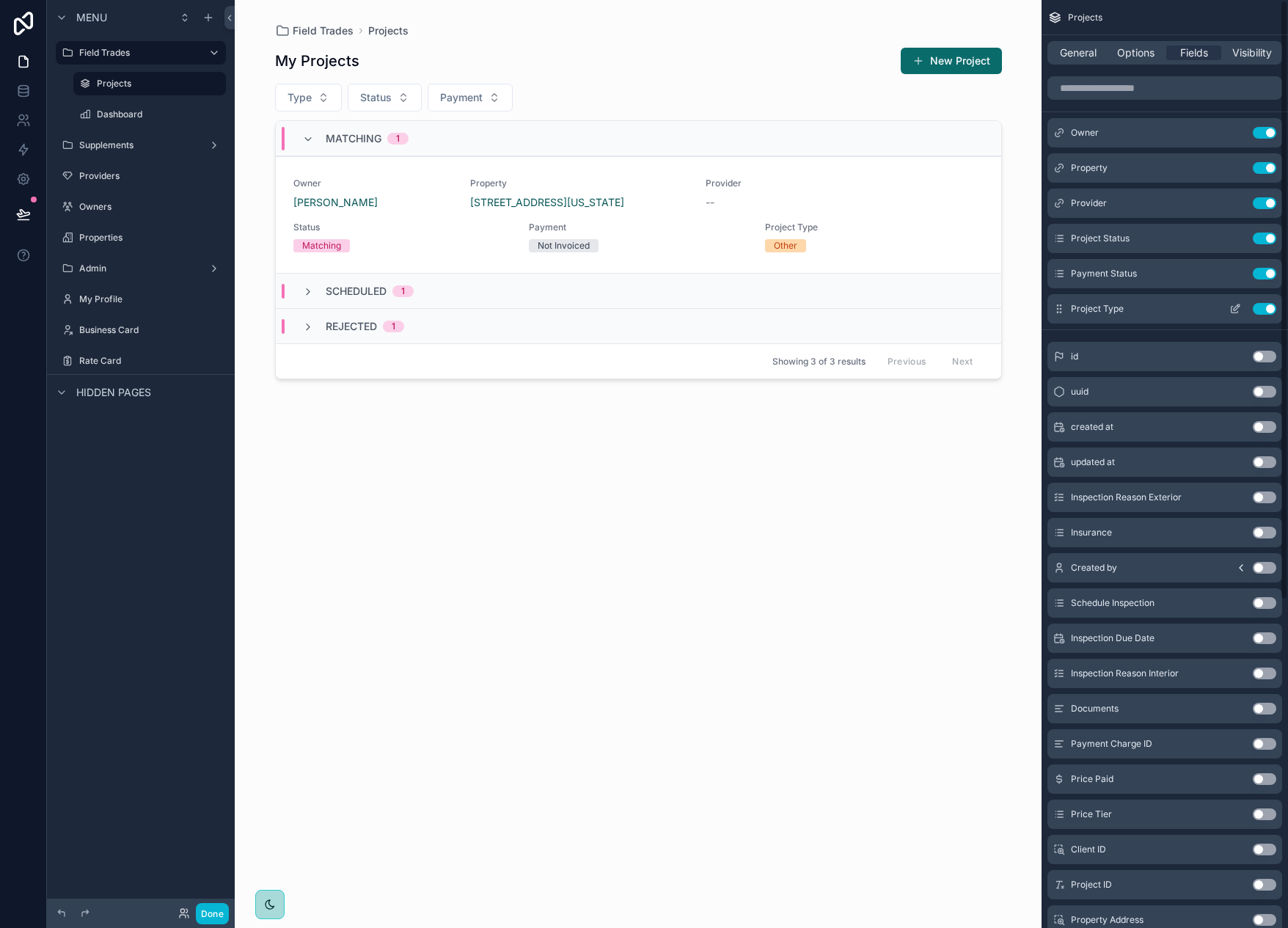
click at [1231, 309] on icon "scrollable content" at bounding box center [1234, 309] width 6 height 6
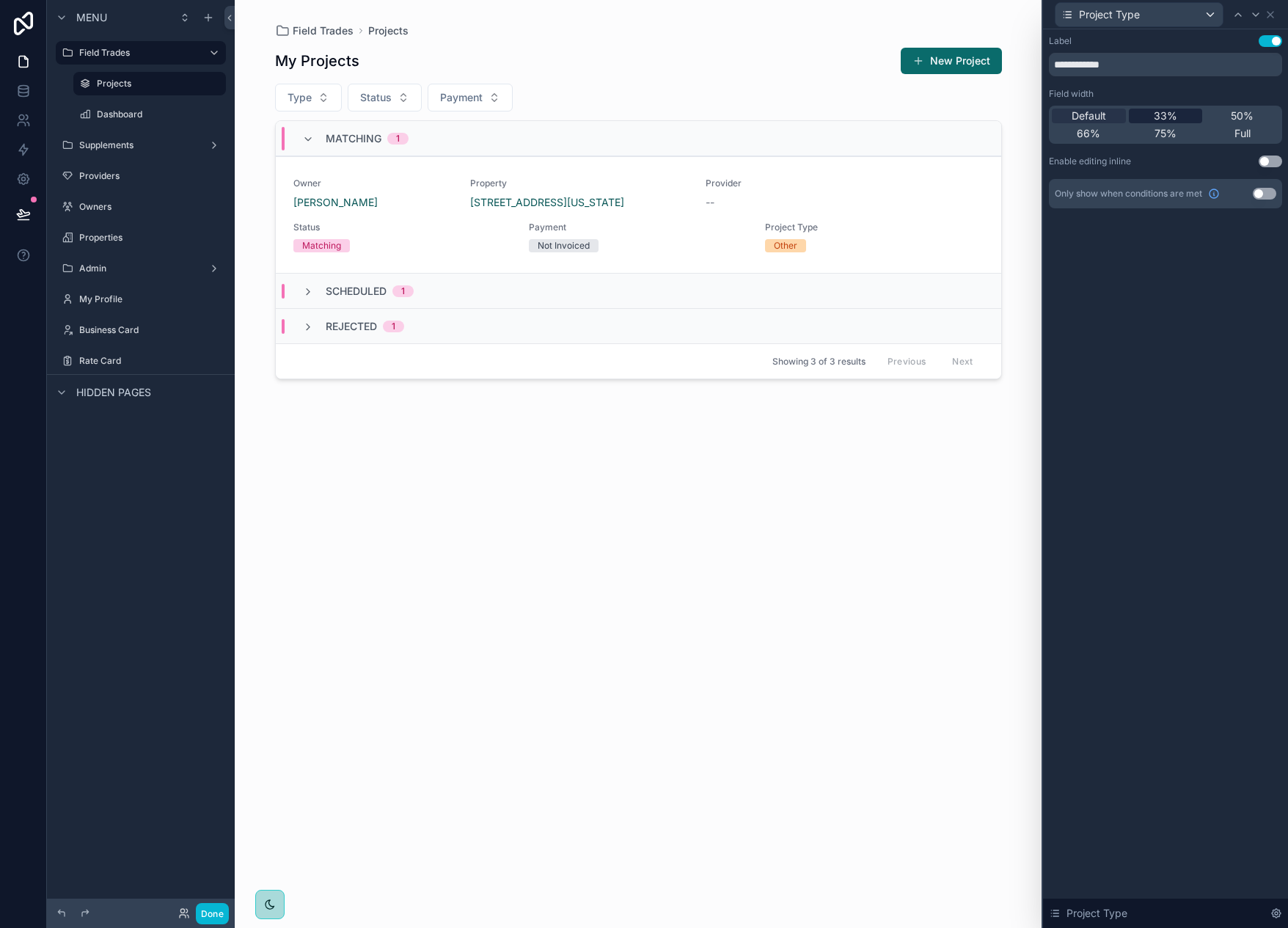
click at [1159, 109] on span "33%" at bounding box center [1165, 116] width 24 height 14
click at [1273, 16] on icon at bounding box center [1270, 14] width 12 height 12
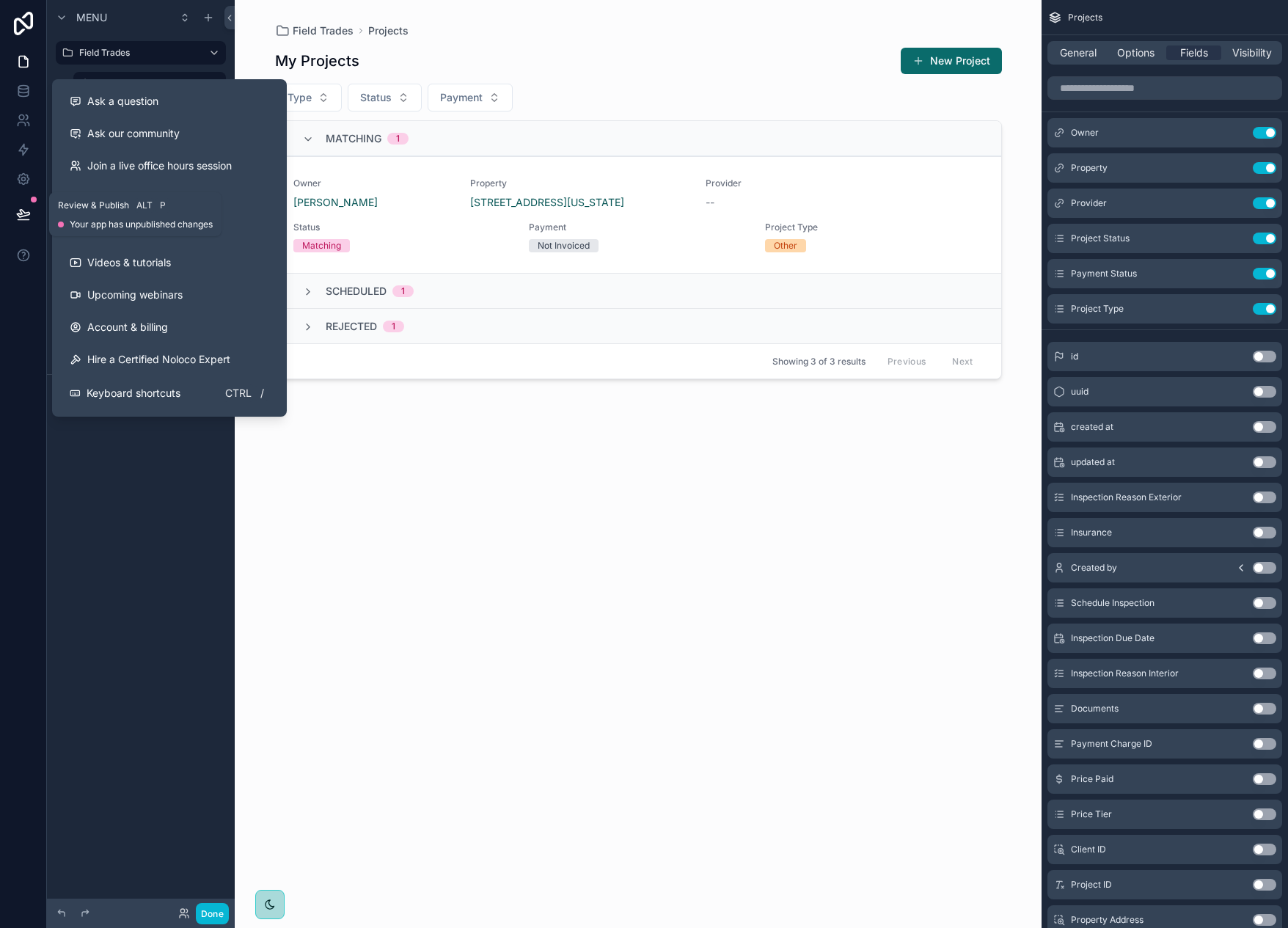
click at [28, 210] on icon at bounding box center [23, 214] width 14 height 14
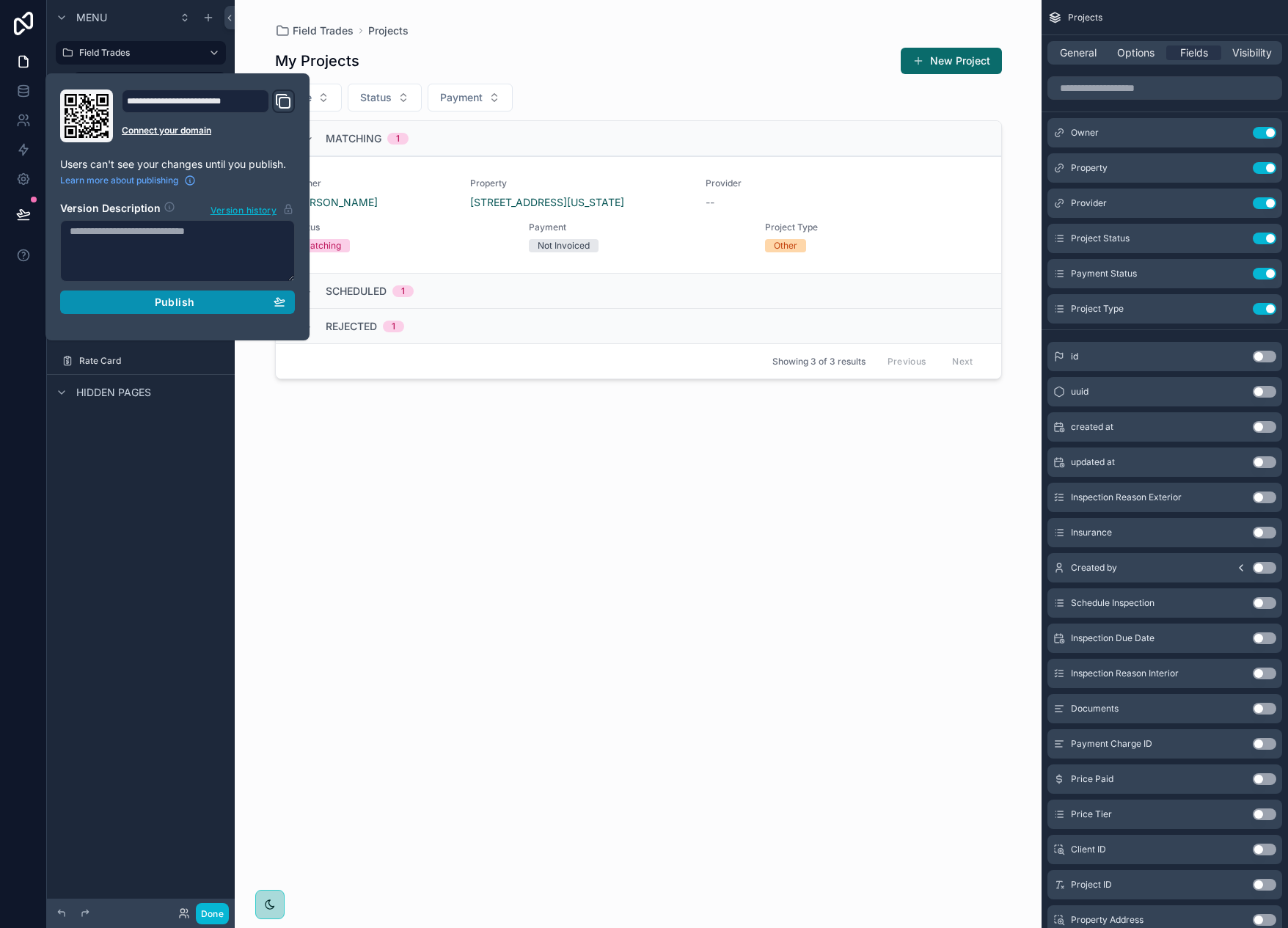
click at [191, 296] on span "Publish" at bounding box center [174, 302] width 40 height 13
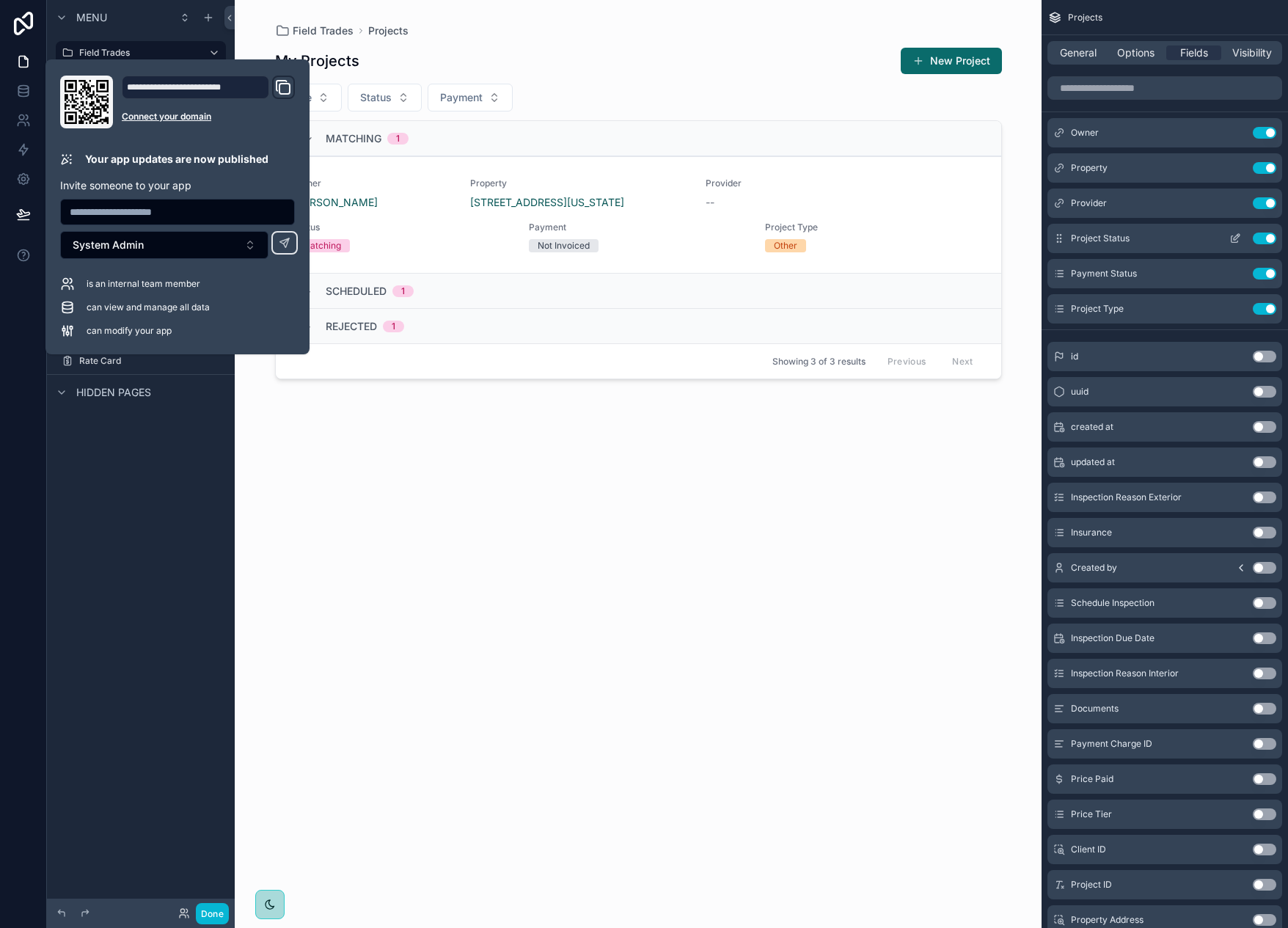
click at [1235, 242] on icon "scrollable content" at bounding box center [1234, 240] width 6 height 6
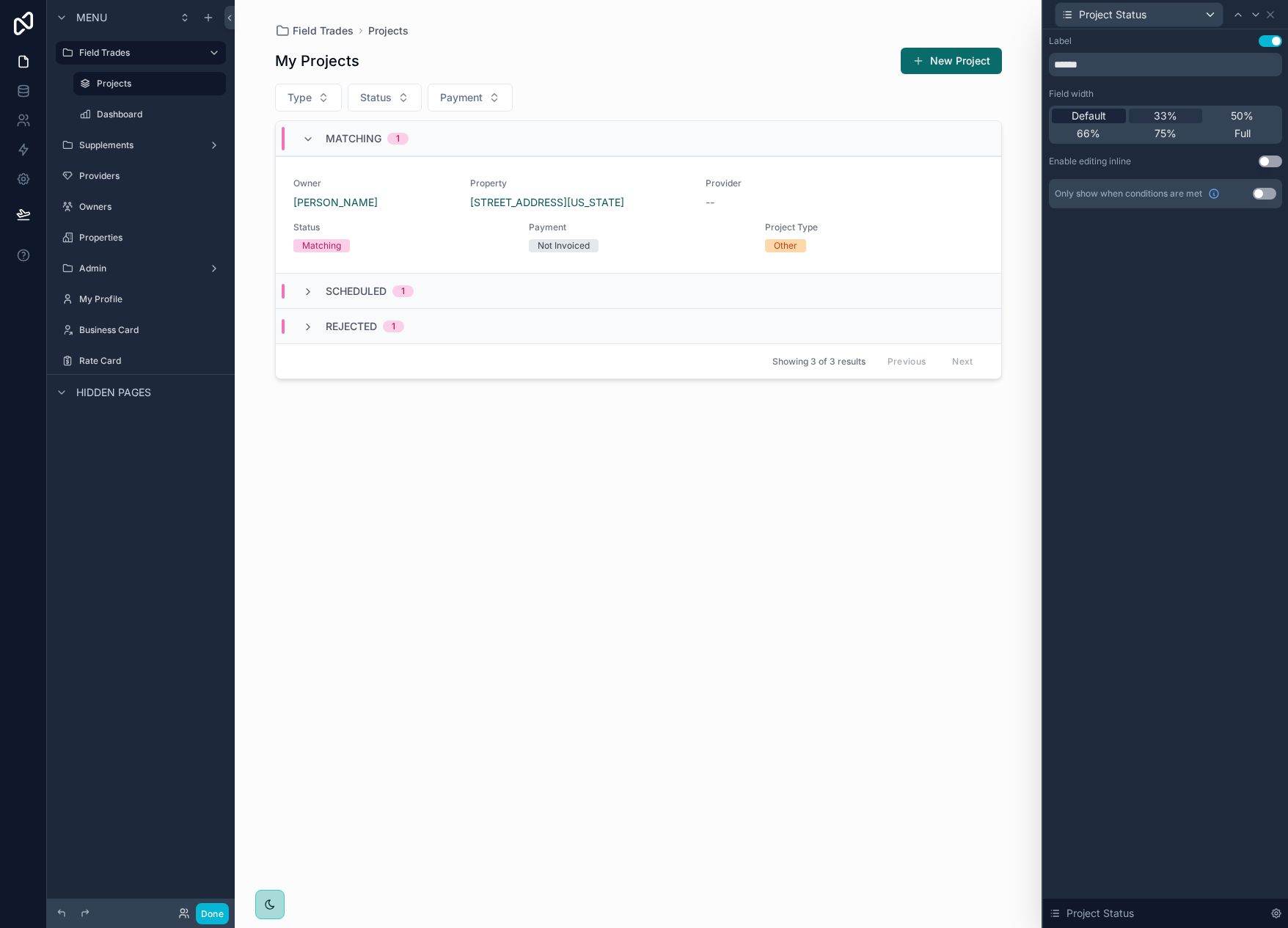
click at [1100, 117] on span "Default" at bounding box center [1088, 116] width 34 height 14
click at [1272, 18] on icon at bounding box center [1270, 14] width 12 height 12
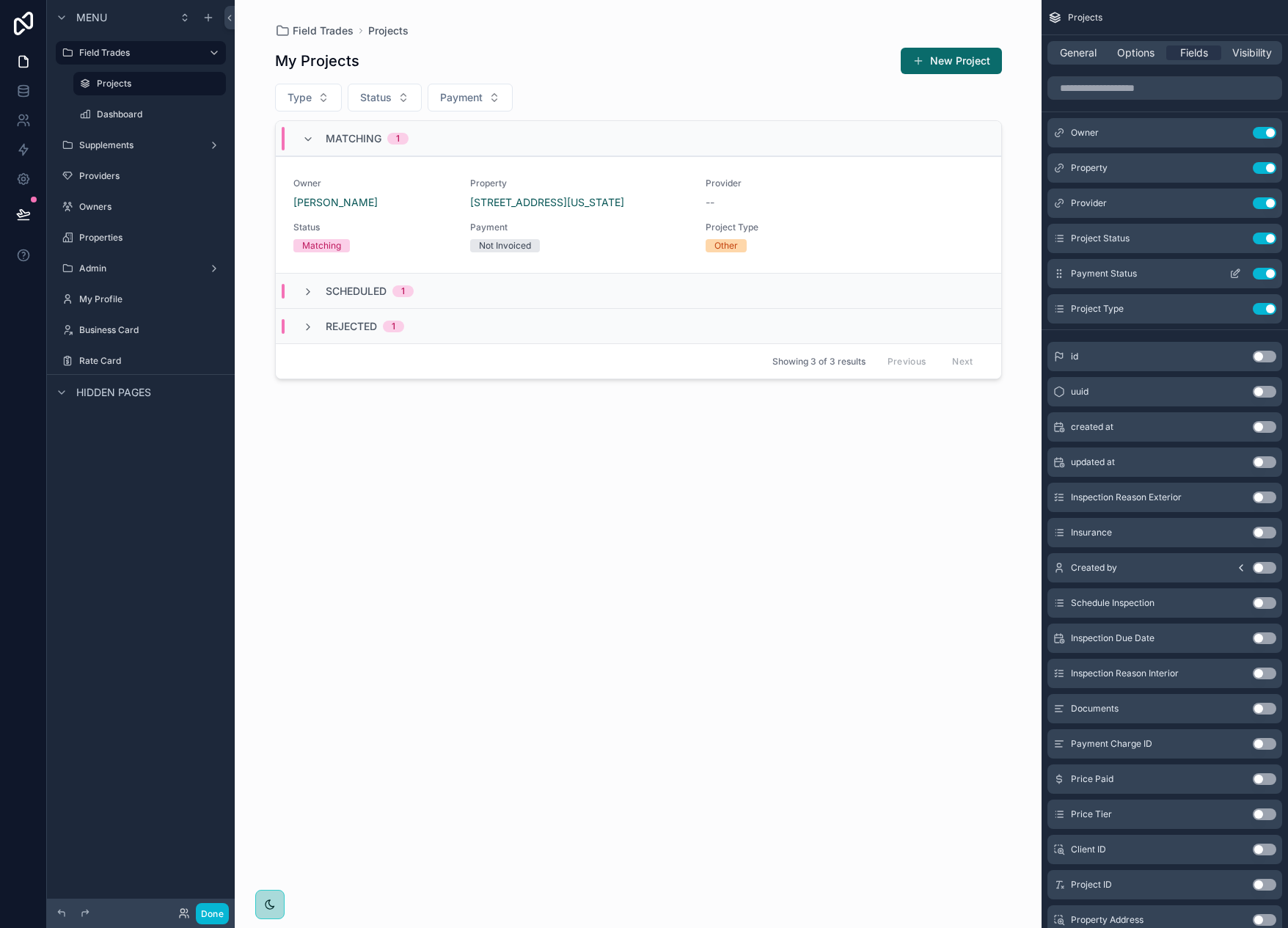
click at [1237, 270] on icon "scrollable content" at bounding box center [1238, 270] width 2 height 2
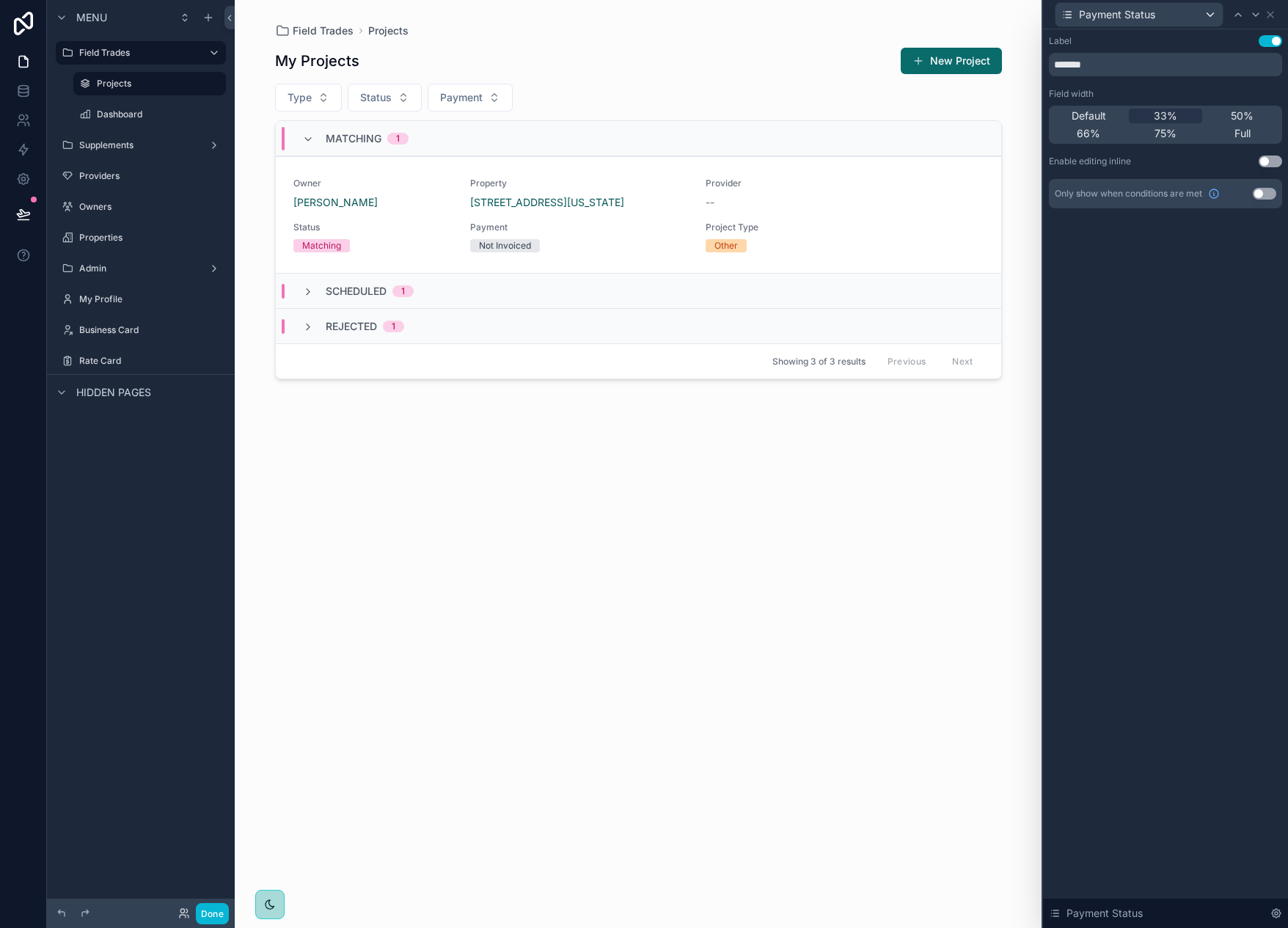
drag, startPoint x: 1084, startPoint y: 110, endPoint x: 1150, endPoint y: 93, distance: 68.2
click at [1084, 110] on span "Default" at bounding box center [1088, 116] width 34 height 14
click at [1274, 14] on icon at bounding box center [1270, 14] width 12 height 12
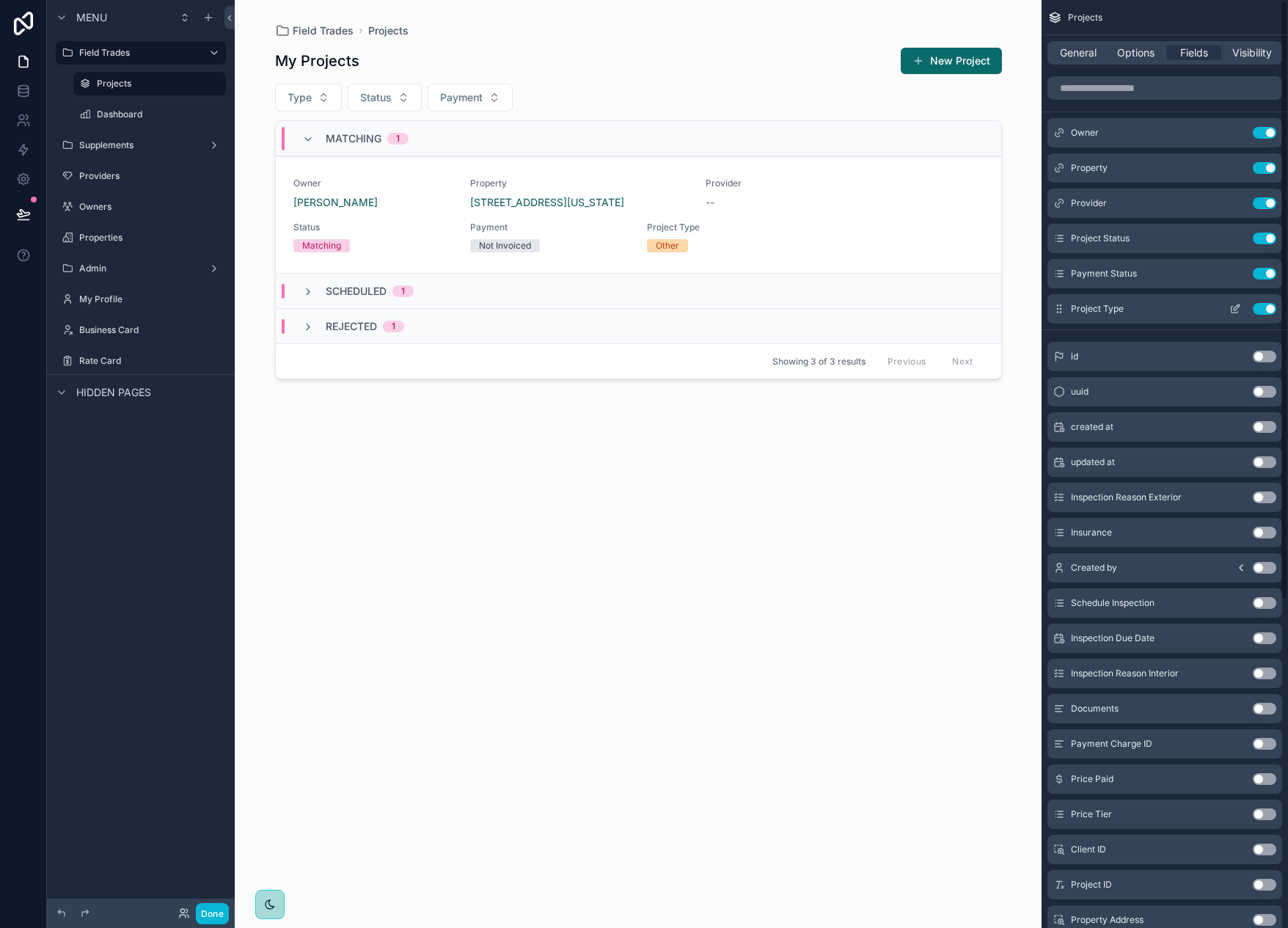
click at [1236, 306] on icon "scrollable content" at bounding box center [1235, 309] width 12 height 12
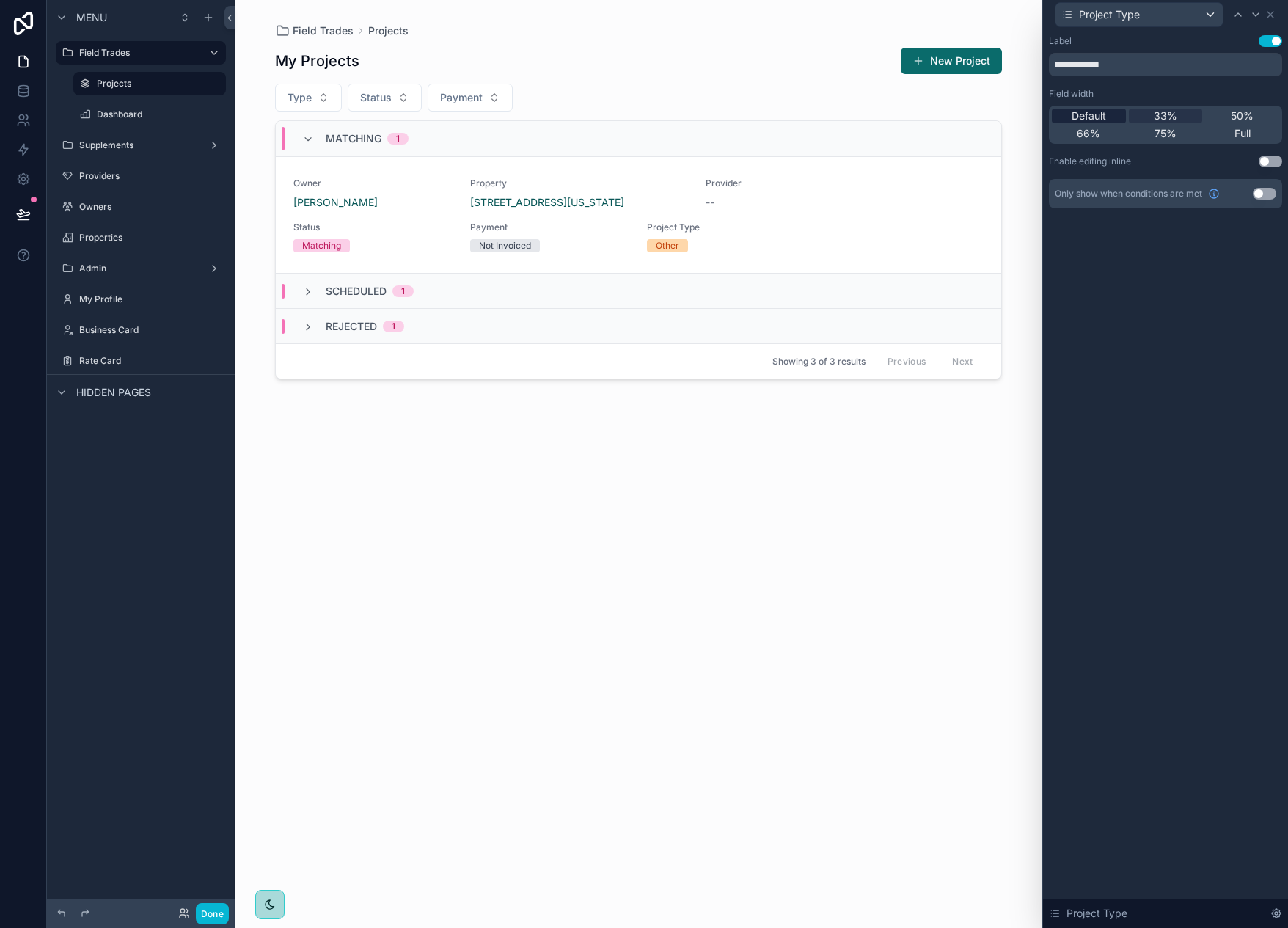
click at [1087, 113] on span "Default" at bounding box center [1088, 116] width 34 height 14
click at [1272, 9] on icon at bounding box center [1270, 14] width 12 height 12
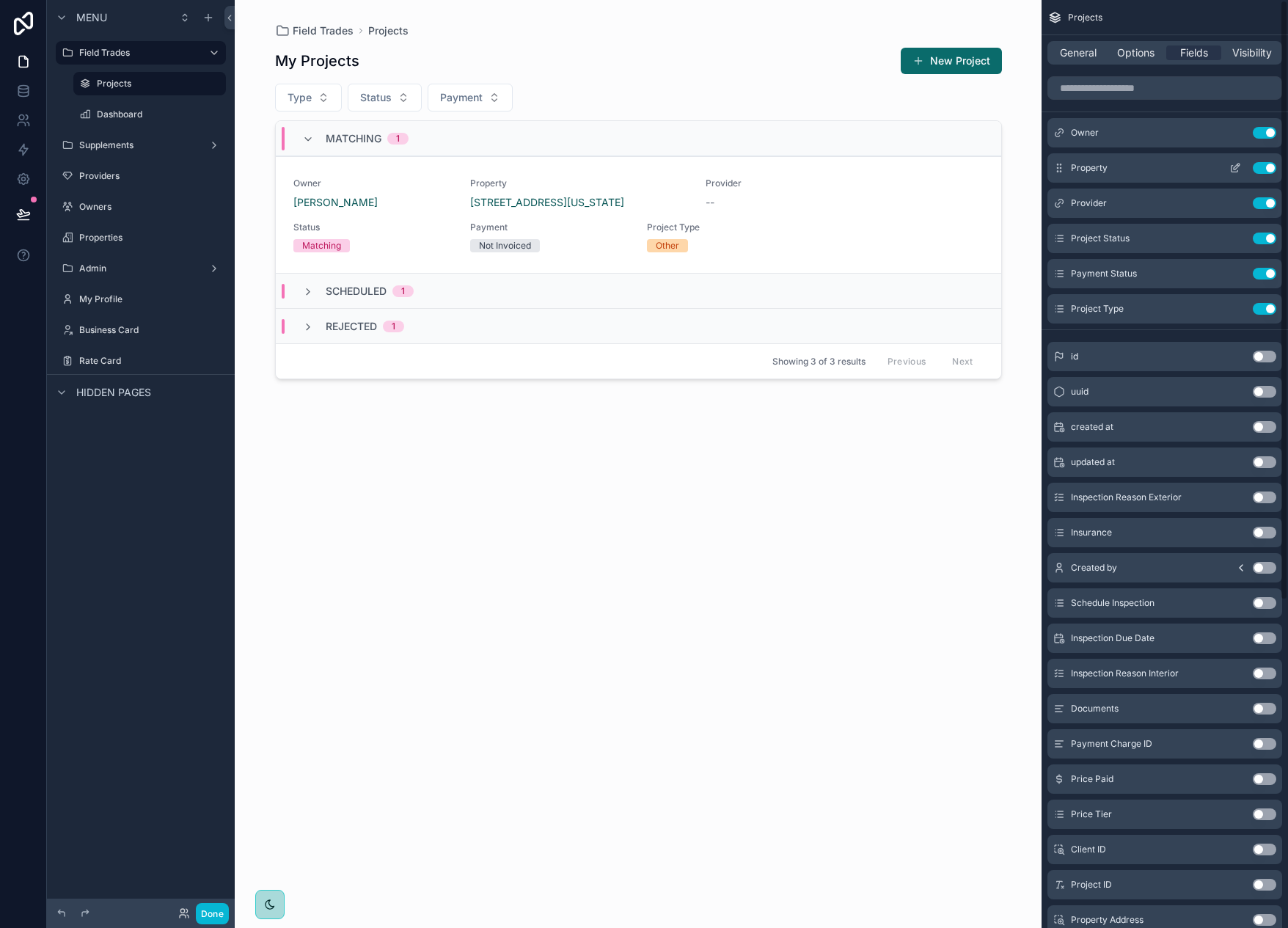
click at [1228, 164] on button "scrollable content" at bounding box center [1235, 167] width 24 height 12
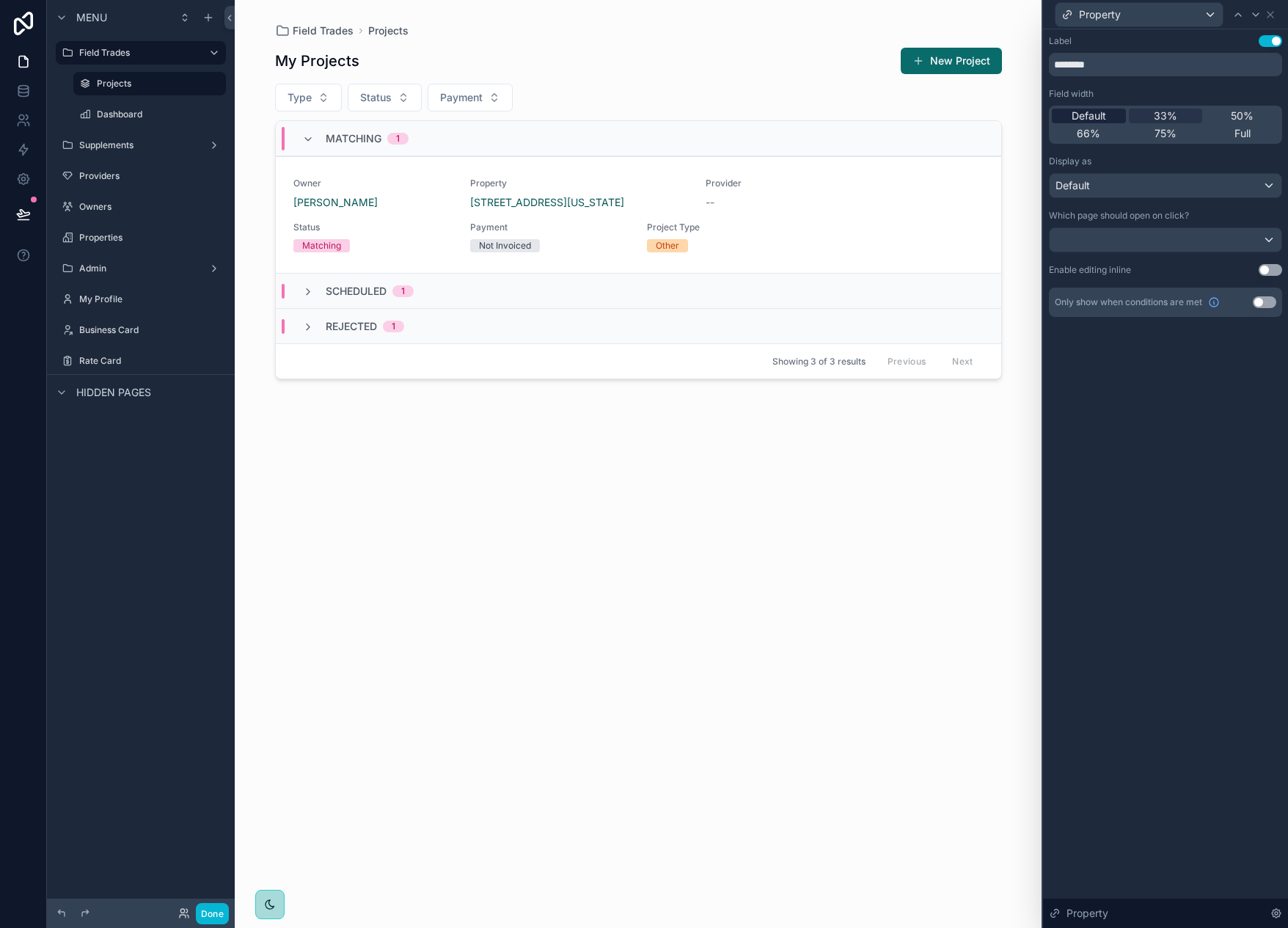
click at [1114, 112] on div "Default" at bounding box center [1088, 116] width 74 height 14
click at [1274, 17] on icon at bounding box center [1270, 14] width 12 height 12
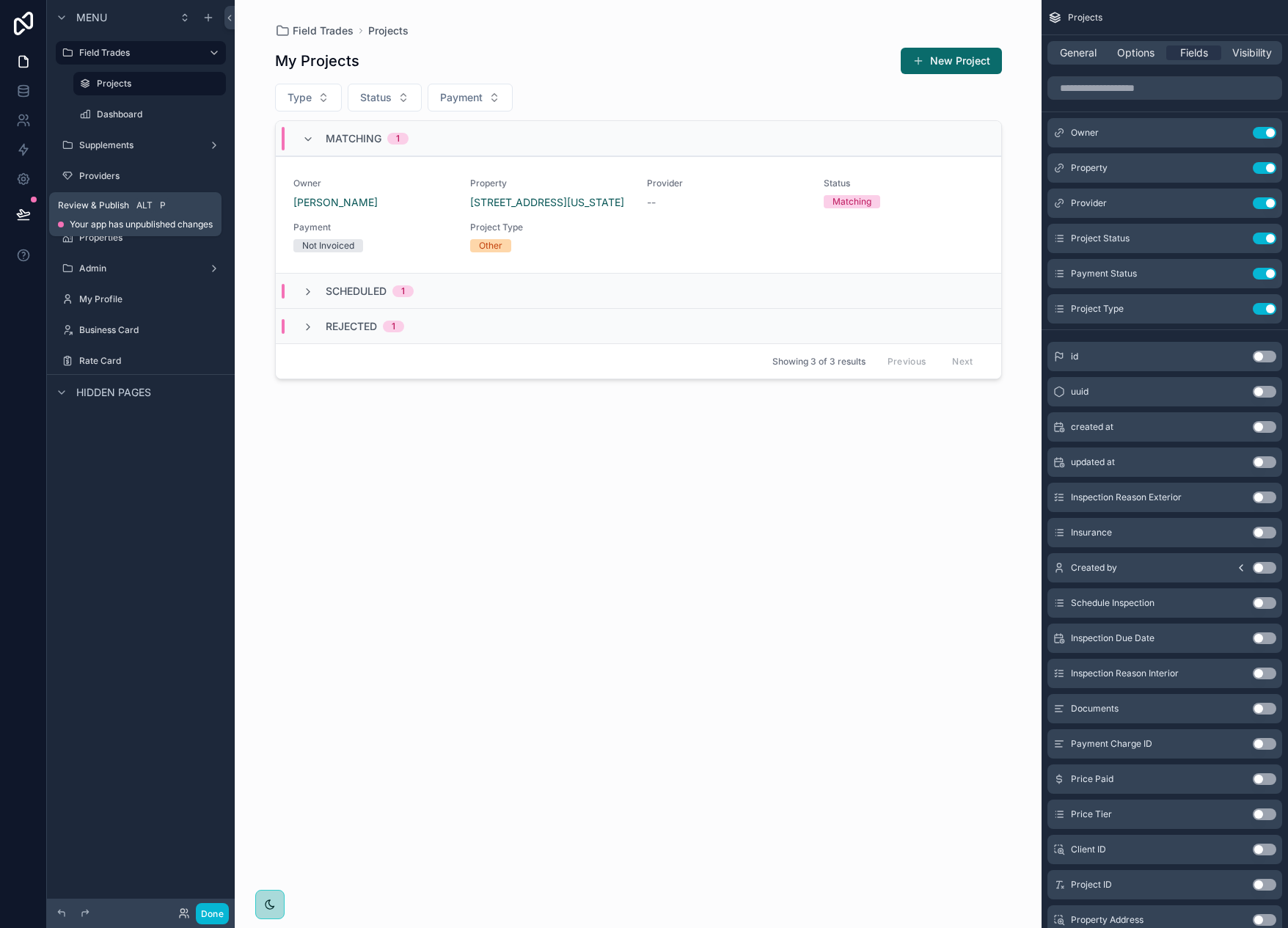
click at [25, 212] on icon at bounding box center [23, 214] width 14 height 14
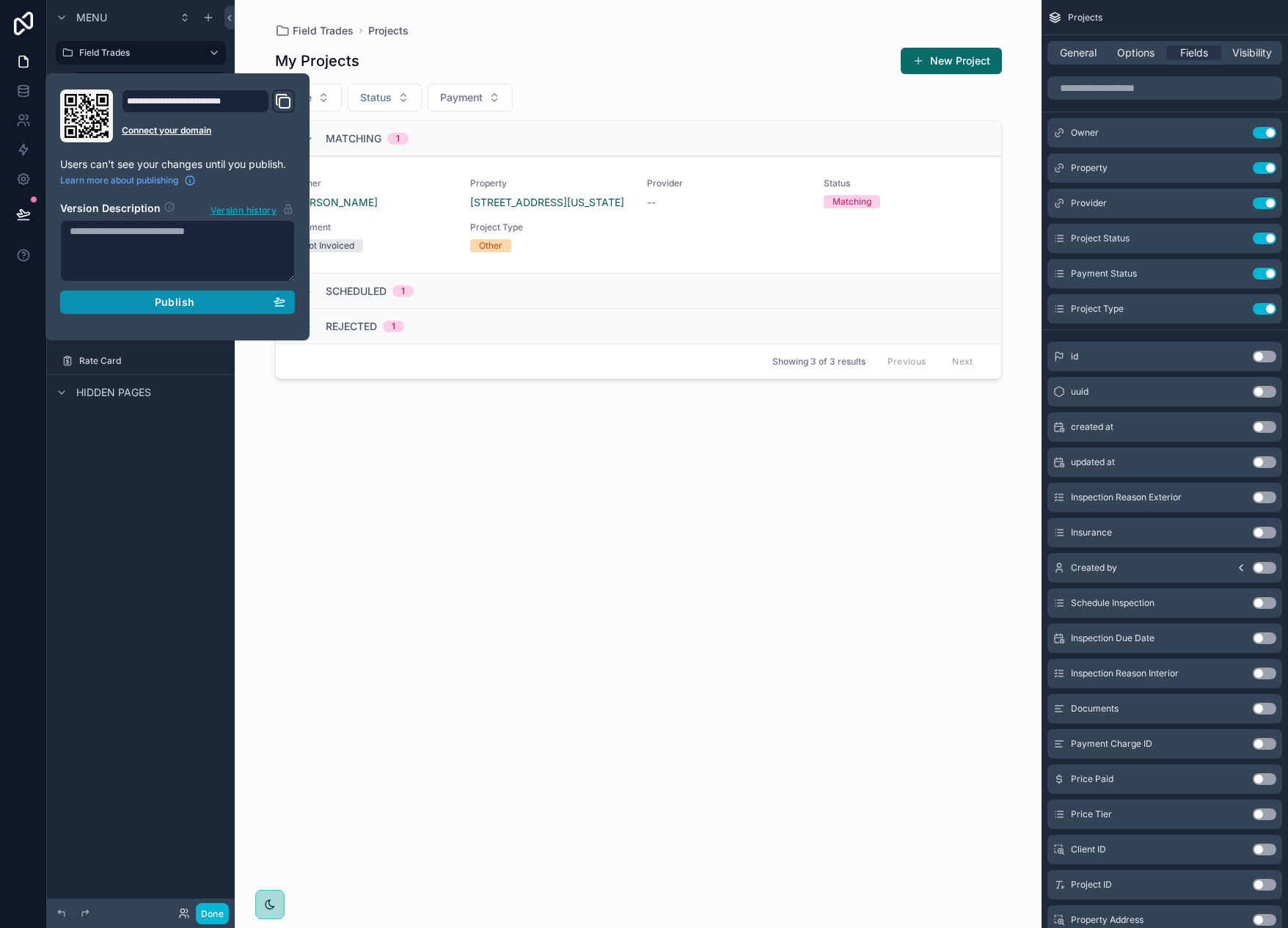
click at [197, 298] on div "Publish" at bounding box center [178, 302] width 216 height 13
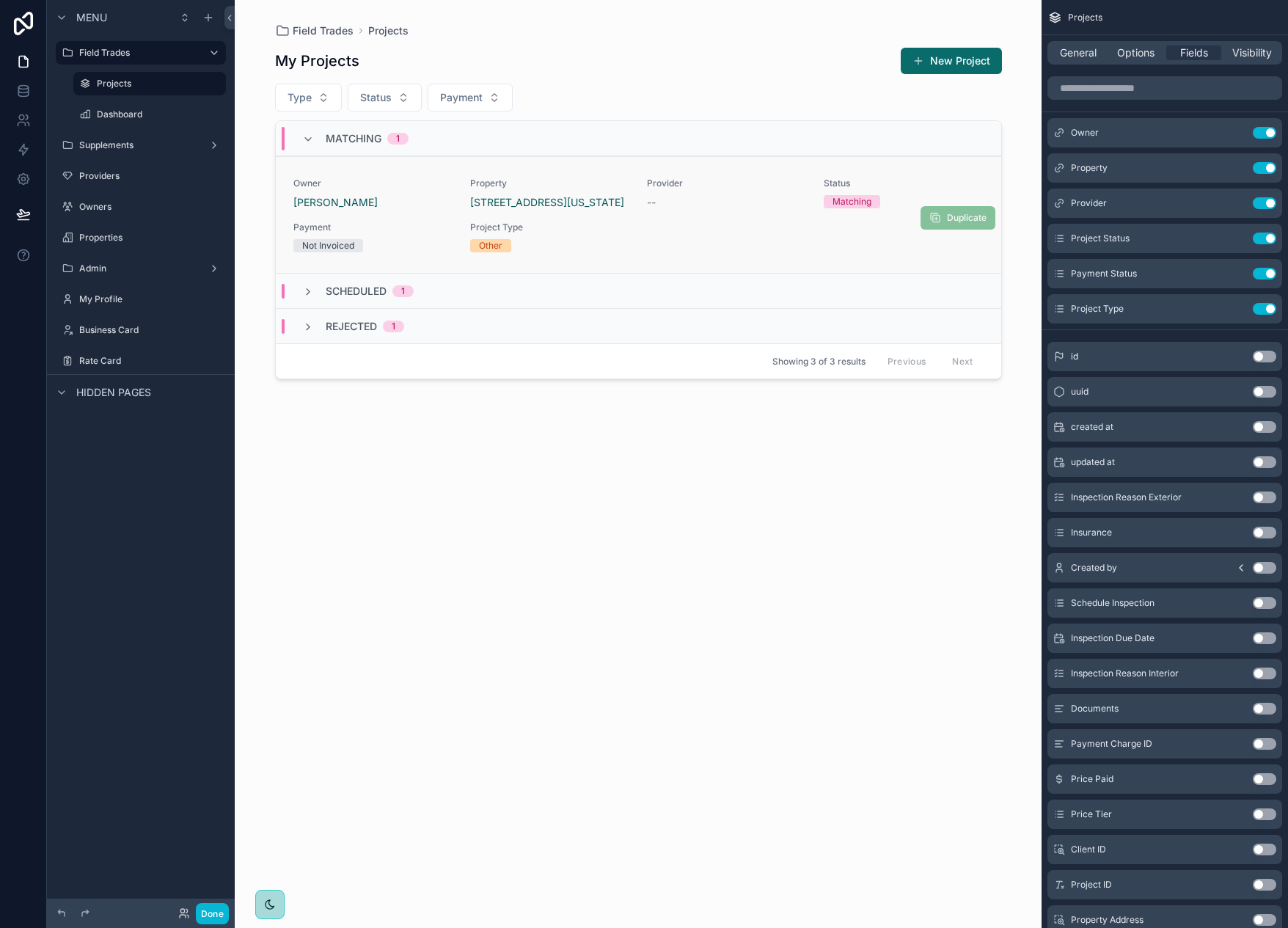
click at [596, 222] on span "Project Type" at bounding box center [550, 227] width 159 height 12
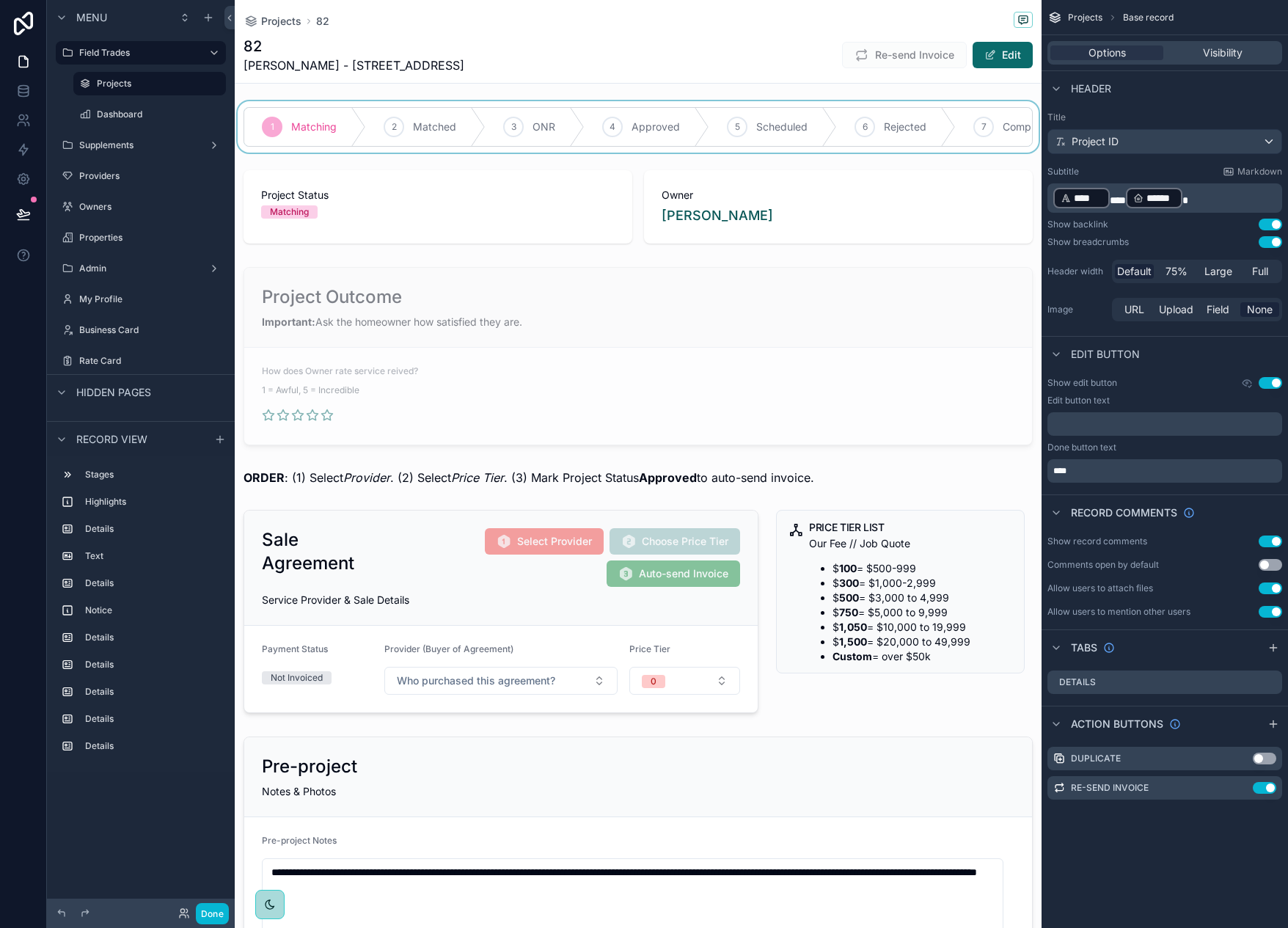
click at [424, 125] on div "scrollable content" at bounding box center [638, 127] width 807 height 52
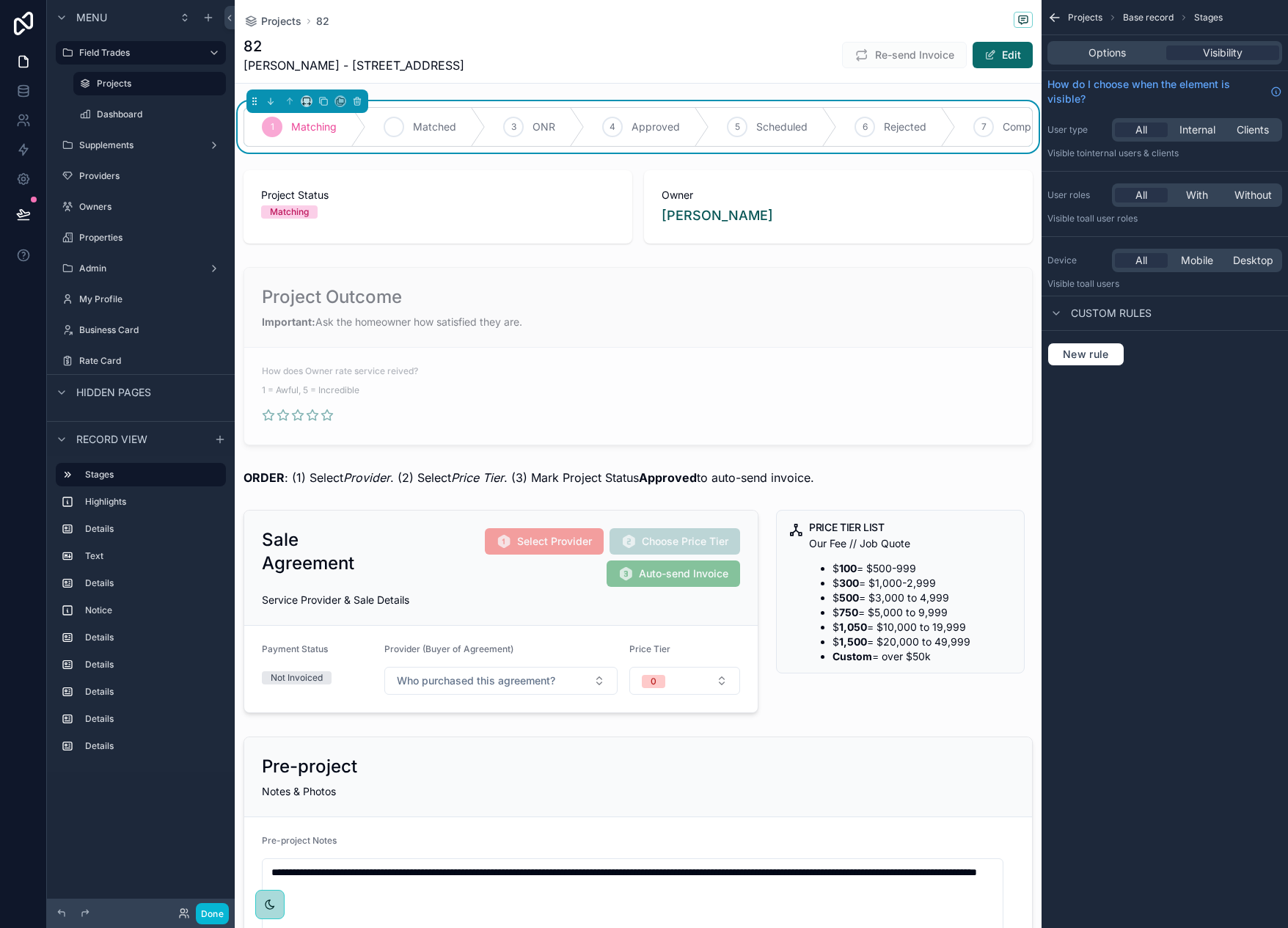
click at [424, 125] on span "Matched" at bounding box center [435, 127] width 44 height 14
click at [605, 44] on div "82 [PERSON_NAME] - [STREET_ADDRESS] Re-send Invoice Edit" at bounding box center [638, 55] width 789 height 38
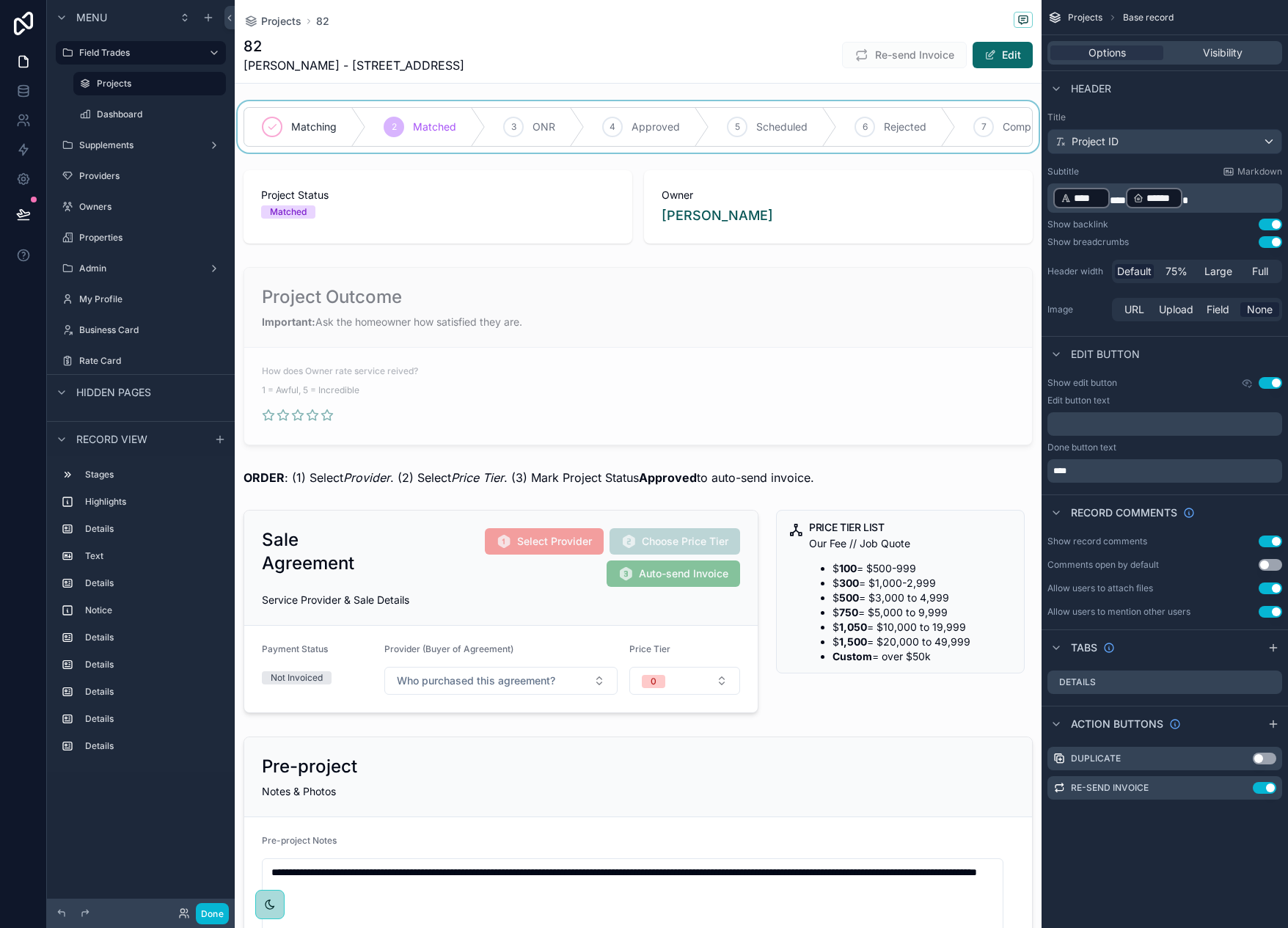
click at [605, 44] on div "82 [PERSON_NAME] - [STREET_ADDRESS] Re-send Invoice Edit" at bounding box center [638, 55] width 789 height 38
click at [270, 25] on span "Projects" at bounding box center [281, 21] width 40 height 14
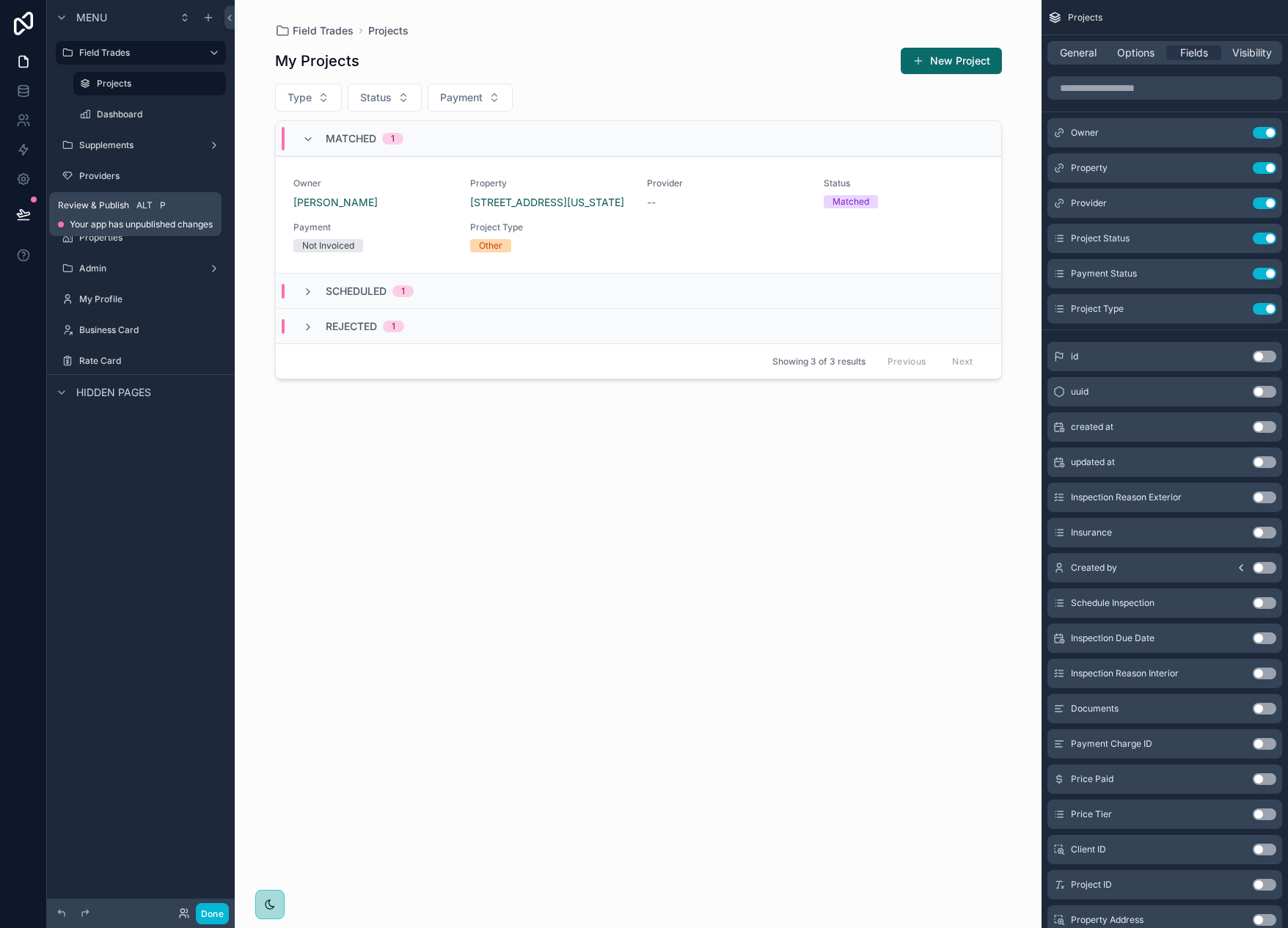
click at [21, 206] on button at bounding box center [23, 214] width 33 height 41
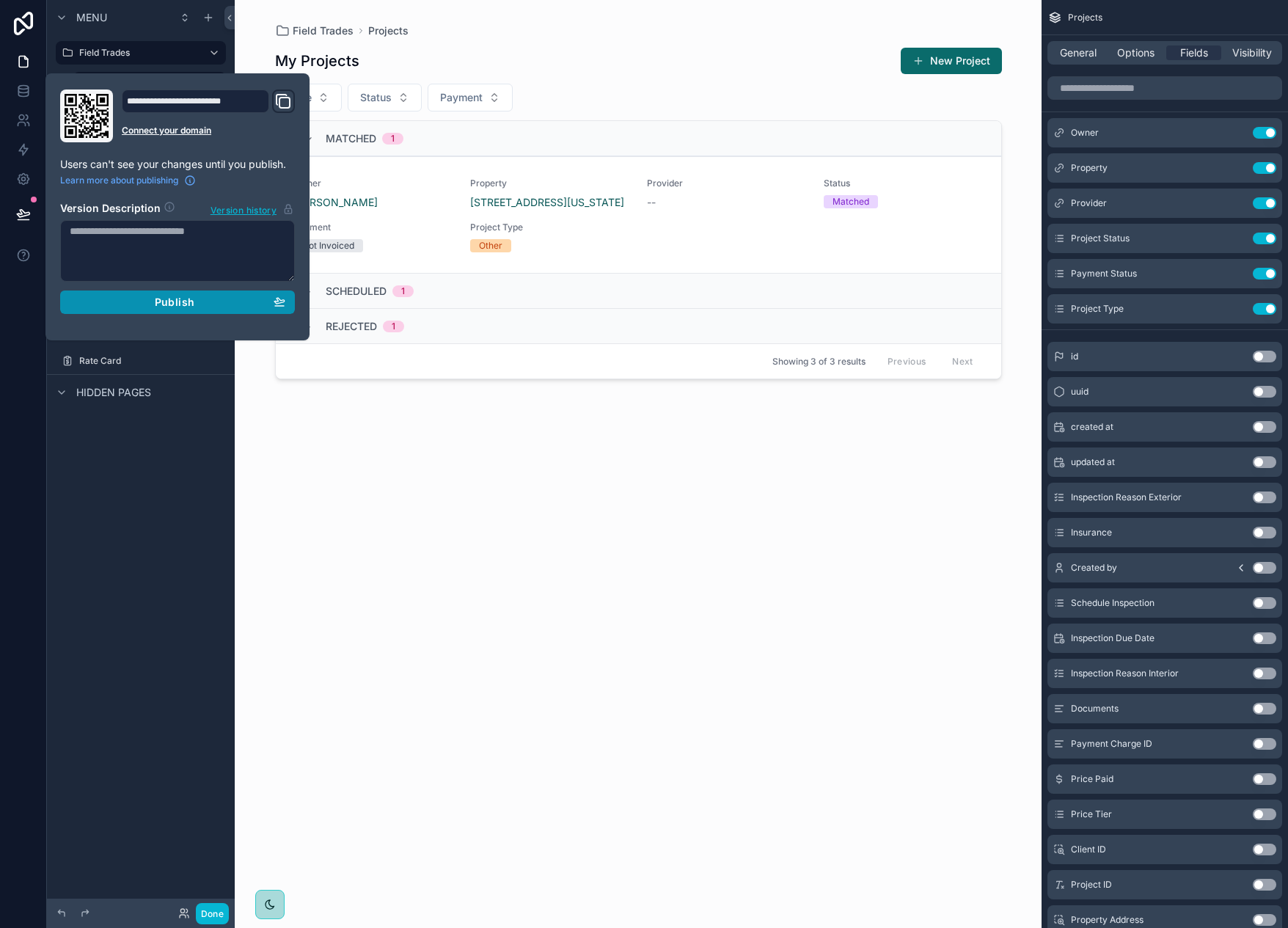
click at [106, 304] on div "Publish" at bounding box center [178, 302] width 216 height 13
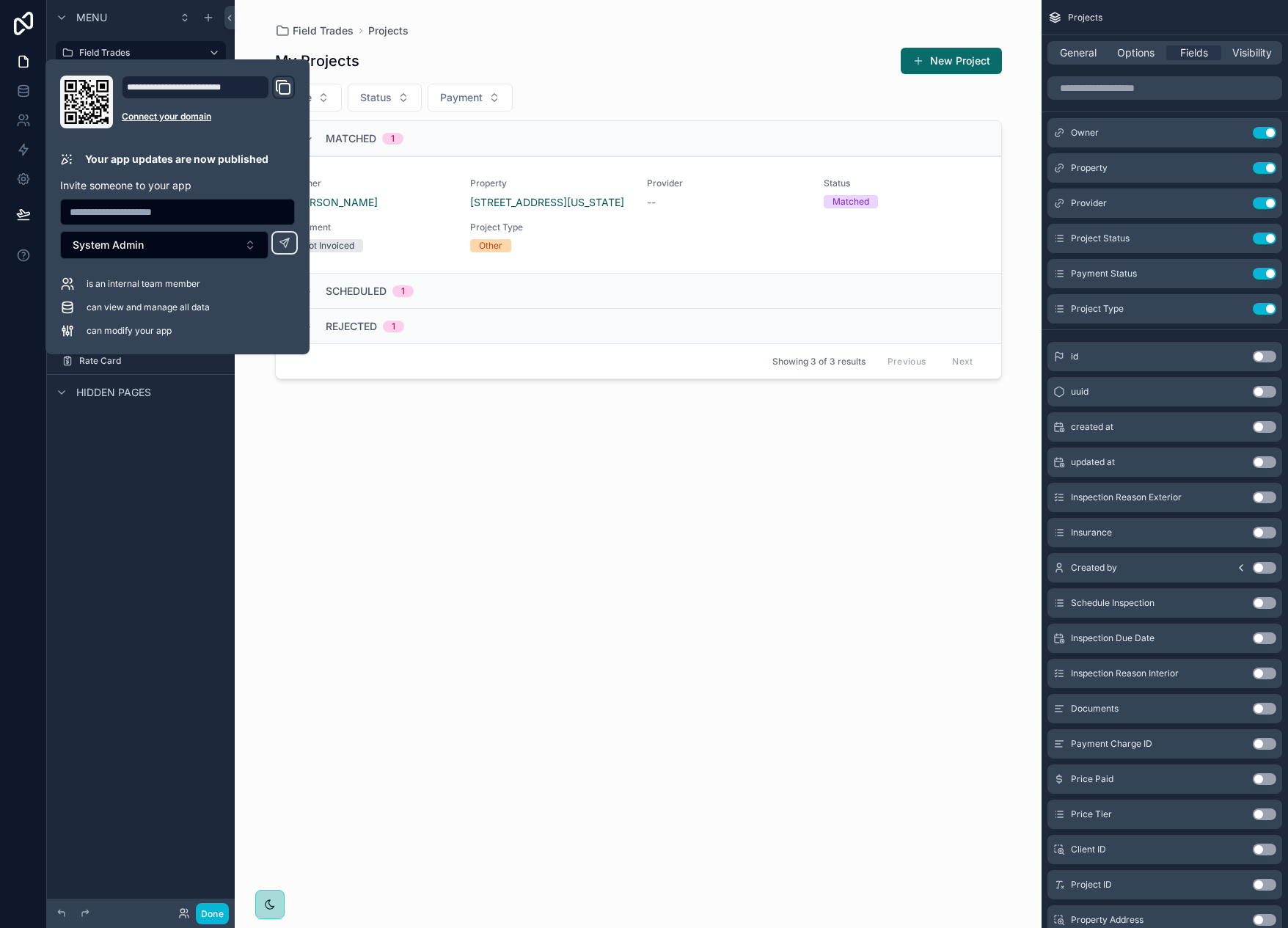
click at [543, 18] on div "Field Trades Projects My Projects New Project Type Status Payment Matched 1 Own…" at bounding box center [638, 454] width 750 height 910
